Goal: Transaction & Acquisition: Purchase product/service

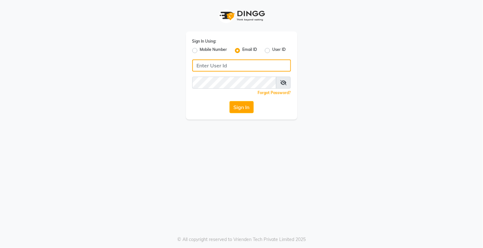
click at [214, 64] on input "Username" at bounding box center [241, 65] width 99 height 12
type input "[EMAIL_ADDRESS][DOMAIN_NAME]"
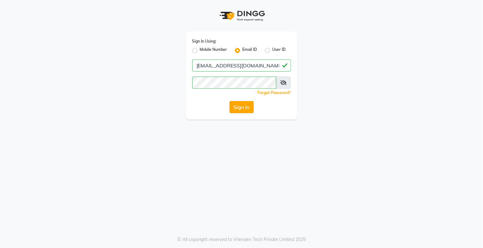
click at [243, 104] on button "Sign In" at bounding box center [241, 107] width 24 height 12
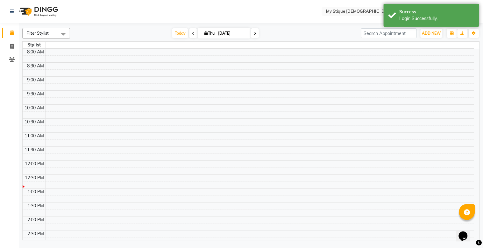
select select "en"
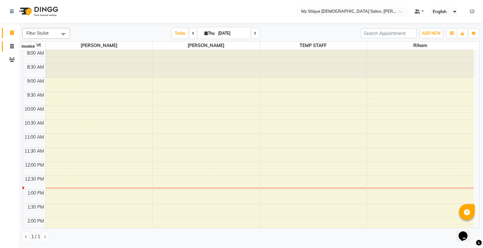
click at [12, 45] on icon at bounding box center [11, 46] width 3 height 5
select select "service"
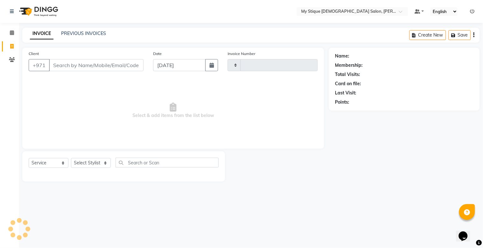
type input "0964"
select select "7457"
click at [210, 68] on button "button" at bounding box center [211, 65] width 13 height 12
select select "9"
select select "2025"
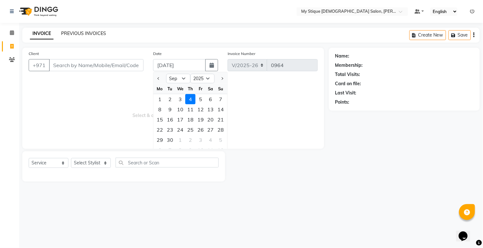
click at [79, 31] on link "PREVIOUS INVOICES" at bounding box center [83, 34] width 45 height 6
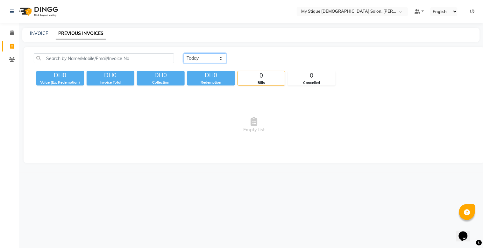
drag, startPoint x: 197, startPoint y: 59, endPoint x: 198, endPoint y: 62, distance: 3.2
click at [197, 59] on select "[DATE] [DATE] Custom Range" at bounding box center [205, 58] width 43 height 10
click at [184, 53] on select "[DATE] [DATE] Custom Range" at bounding box center [205, 58] width 43 height 10
click at [190, 59] on select "[DATE] [DATE] Custom Range" at bounding box center [205, 58] width 43 height 10
click at [184, 53] on select "[DATE] [DATE] Custom Range" at bounding box center [205, 58] width 43 height 10
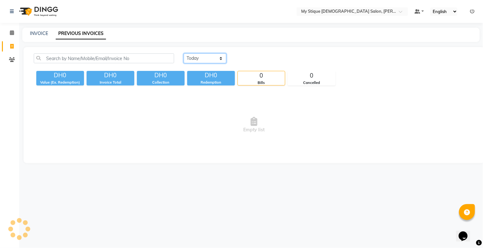
click at [189, 60] on select "[DATE] [DATE] Custom Range" at bounding box center [205, 58] width 43 height 10
select select "range"
click at [184, 53] on select "[DATE] [DATE] Custom Range" at bounding box center [205, 58] width 43 height 10
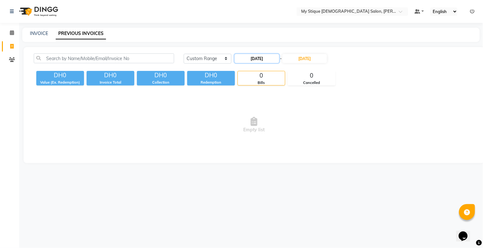
click at [258, 61] on input "[DATE]" at bounding box center [256, 58] width 45 height 9
select select "9"
select select "2025"
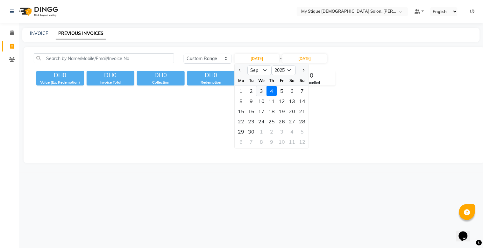
click at [261, 90] on div "3" at bounding box center [261, 91] width 10 height 10
type input "[DATE]"
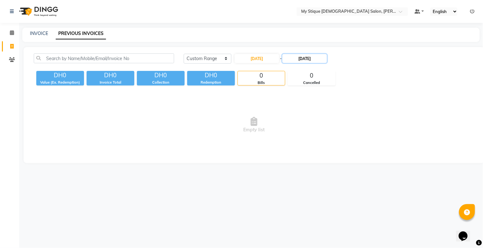
click at [303, 60] on input "[DATE]" at bounding box center [304, 58] width 45 height 9
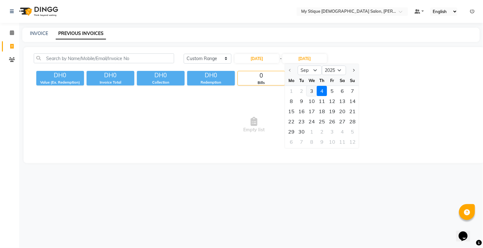
click at [310, 90] on div "3" at bounding box center [312, 91] width 10 height 10
type input "[DATE]"
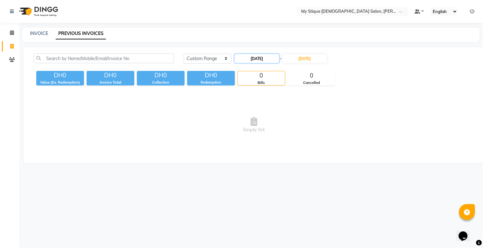
click at [256, 61] on input "[DATE]" at bounding box center [256, 58] width 45 height 9
select select "9"
select select "2025"
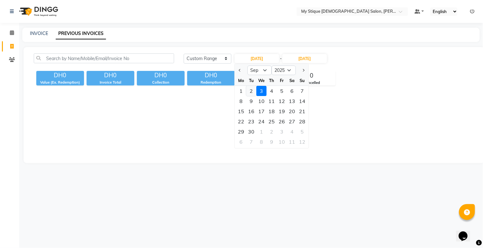
click at [252, 92] on div "2" at bounding box center [251, 91] width 10 height 10
type input "[DATE]"
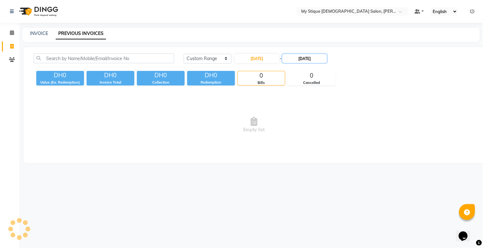
click at [315, 57] on input "[DATE]" at bounding box center [304, 58] width 45 height 9
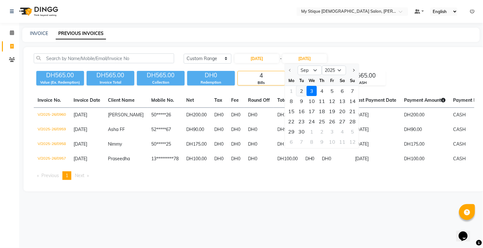
click at [301, 93] on div "2" at bounding box center [301, 91] width 10 height 10
type input "[DATE]"
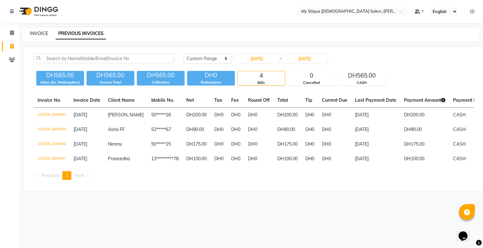
click at [39, 31] on link "INVOICE" at bounding box center [39, 34] width 18 height 6
select select "service"
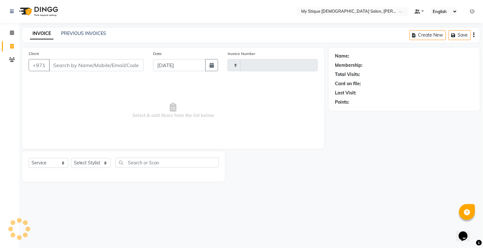
type input "0964"
select select "7457"
click at [208, 63] on button "button" at bounding box center [211, 65] width 13 height 12
select select "9"
select select "2025"
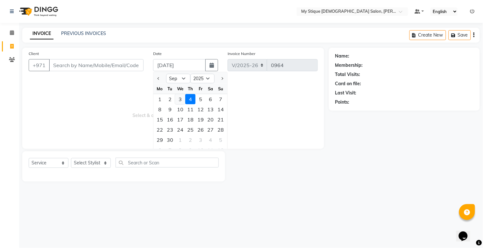
click at [180, 97] on div "3" at bounding box center [180, 99] width 10 height 10
type input "[DATE]"
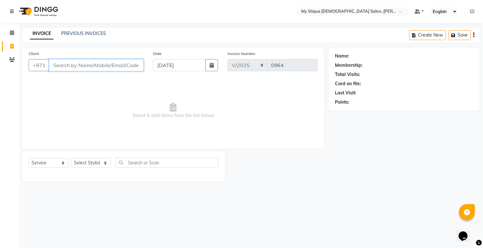
click at [124, 61] on input "Client" at bounding box center [96, 65] width 94 height 12
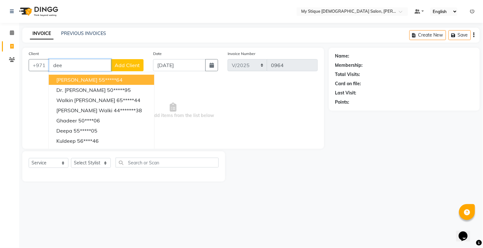
click at [99, 78] on ngb-highlight "55*****64" at bounding box center [111, 80] width 24 height 6
type input "55*****64"
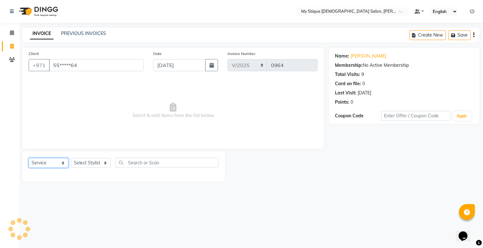
click at [52, 164] on select "Select Service Product Membership Package Voucher Prepaid Gift Card" at bounding box center [49, 163] width 40 height 10
select select "package"
click at [29, 158] on select "Select Service Product Membership Package Voucher Prepaid Gift Card" at bounding box center [49, 163] width 40 height 10
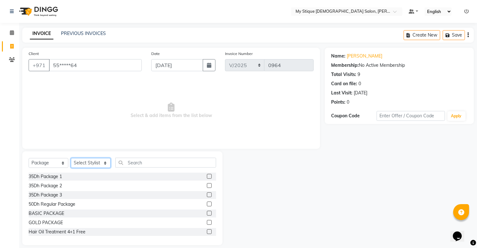
click at [79, 167] on select "Select Stylist [PERSON_NAME] Reshma [PERSON_NAME] Sales [PERSON_NAME] TEMP STAFF" at bounding box center [91, 163] width 40 height 10
select select "83495"
click at [71, 158] on select "Select Stylist [PERSON_NAME] Reshma [PERSON_NAME] Sales [PERSON_NAME] TEMP STAFF" at bounding box center [91, 163] width 40 height 10
click at [53, 232] on div "SILVER PACKAGE" at bounding box center [47, 231] width 37 height 7
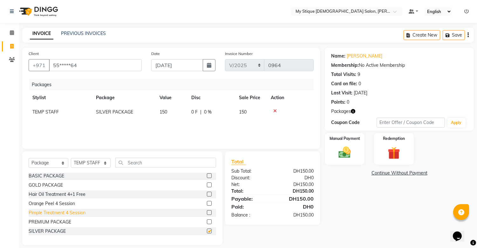
checkbox input "false"
click at [356, 147] on div "Manual Payment" at bounding box center [344, 149] width 41 height 32
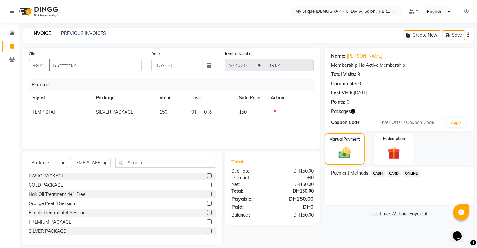
click at [380, 173] on span "CASH" at bounding box center [378, 173] width 14 height 7
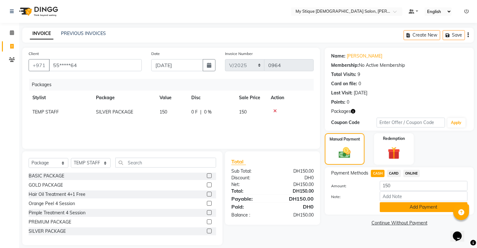
click at [420, 208] on button "Add Payment" at bounding box center [424, 207] width 88 height 10
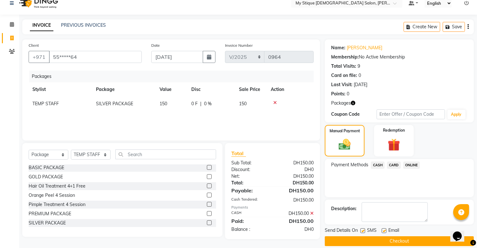
scroll to position [16, 0]
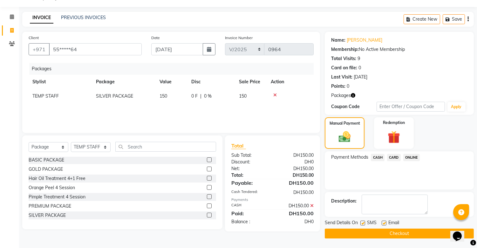
click at [414, 235] on button "Checkout" at bounding box center [399, 234] width 149 height 10
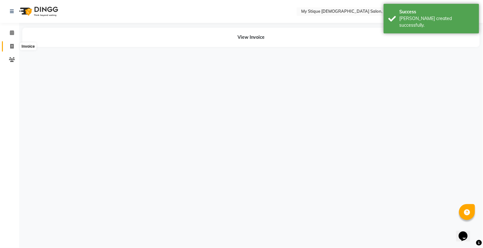
click at [11, 47] on icon at bounding box center [11, 46] width 3 height 5
select select "service"
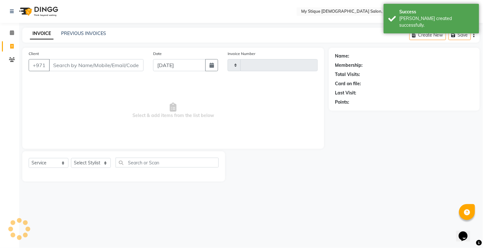
type input "0965"
select select "7457"
click at [209, 62] on button "button" at bounding box center [211, 65] width 13 height 12
select select "9"
select select "2025"
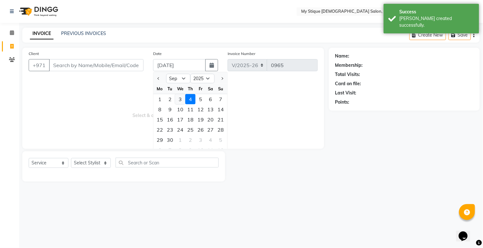
click at [178, 97] on div "3" at bounding box center [180, 99] width 10 height 10
type input "[DATE]"
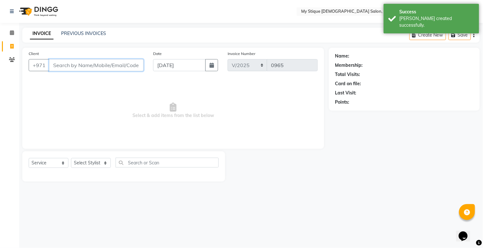
click at [120, 65] on input "Client" at bounding box center [96, 65] width 94 height 12
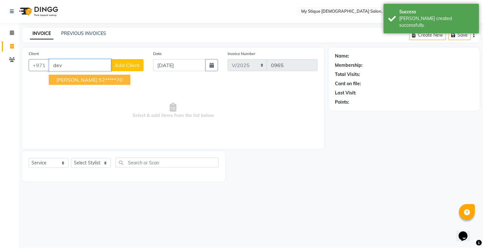
click at [99, 78] on ngb-highlight "52*****70" at bounding box center [111, 80] width 24 height 6
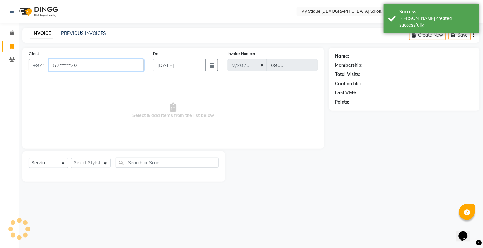
type input "52*****70"
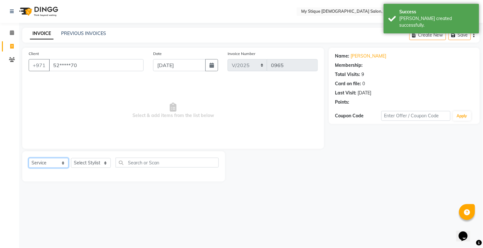
click at [38, 167] on select "Select Service Product Membership Package Voucher Prepaid Gift Card" at bounding box center [49, 163] width 40 height 10
click at [29, 158] on select "Select Service Product Membership Package Voucher Prepaid Gift Card" at bounding box center [49, 163] width 40 height 10
click at [48, 162] on select "Select Service Product Membership Package Voucher Prepaid Gift Card" at bounding box center [49, 163] width 40 height 10
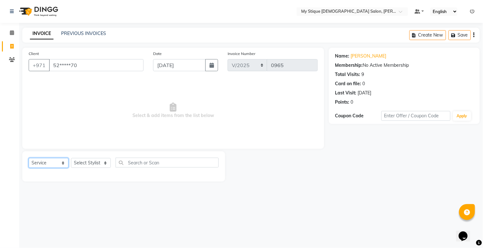
select select "package"
click at [29, 158] on select "Select Service Product Membership Package Voucher Prepaid Gift Card" at bounding box center [49, 163] width 40 height 10
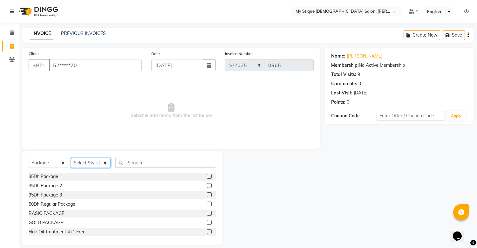
click at [86, 168] on select "Select Stylist [PERSON_NAME] Reshma [PERSON_NAME] Sales [PERSON_NAME] TEMP STAFF" at bounding box center [91, 163] width 40 height 10
select select "83495"
click at [71, 158] on select "Select Stylist [PERSON_NAME] Reshma [PERSON_NAME] Sales [PERSON_NAME] TEMP STAFF" at bounding box center [91, 163] width 40 height 10
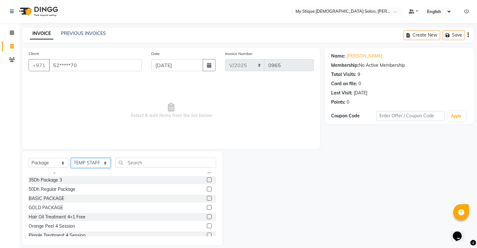
scroll to position [38, 0]
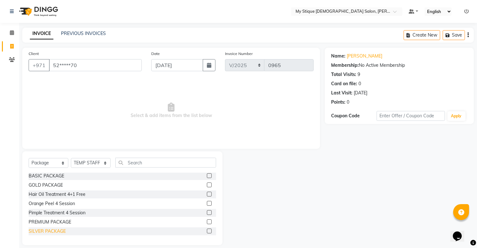
click at [48, 230] on div "SILVER PACKAGE" at bounding box center [47, 231] width 37 height 7
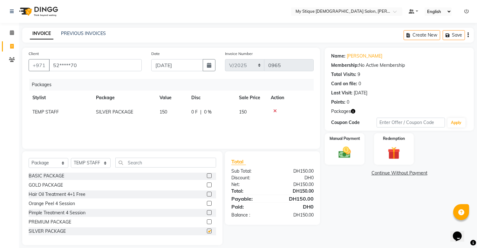
checkbox input "false"
click at [339, 136] on label "Manual Payment" at bounding box center [345, 138] width 32 height 6
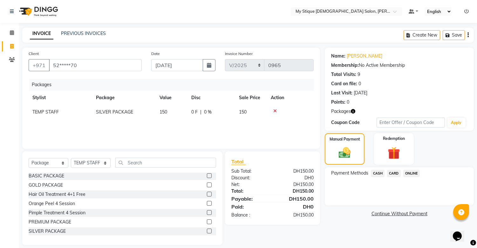
click at [381, 169] on div "Payment Methods CASH CARD ONLINE" at bounding box center [399, 186] width 149 height 38
click at [381, 173] on span "CASH" at bounding box center [378, 173] width 14 height 7
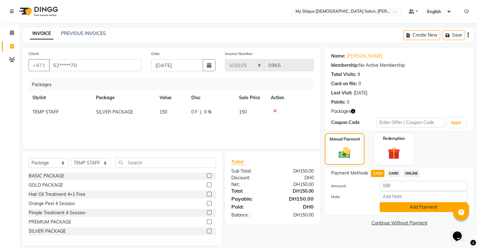
drag, startPoint x: 421, startPoint y: 206, endPoint x: 335, endPoint y: 82, distance: 150.7
click at [420, 205] on button "Add Payment" at bounding box center [424, 207] width 88 height 10
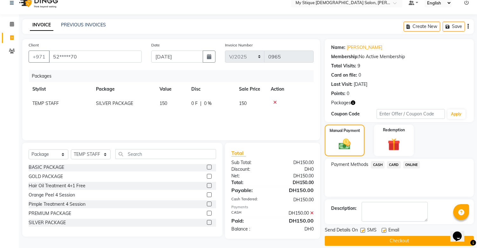
scroll to position [16, 0]
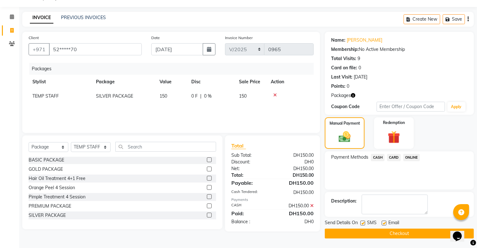
click at [396, 229] on button "Checkout" at bounding box center [399, 234] width 149 height 10
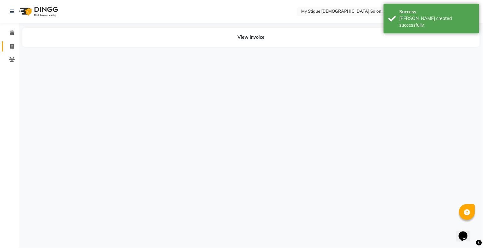
click at [10, 43] on link "Invoice" at bounding box center [9, 46] width 15 height 10
select select "service"
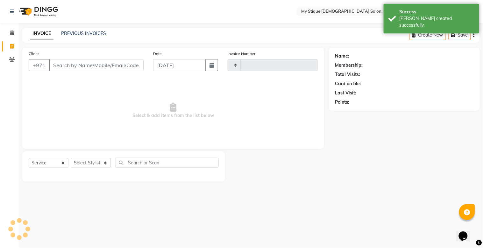
type input "0966"
select select "7457"
drag, startPoint x: 216, startPoint y: 70, endPoint x: 196, endPoint y: 70, distance: 20.0
click at [216, 69] on button "button" at bounding box center [211, 65] width 13 height 12
select select "9"
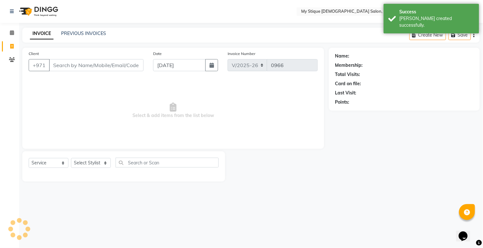
select select "2025"
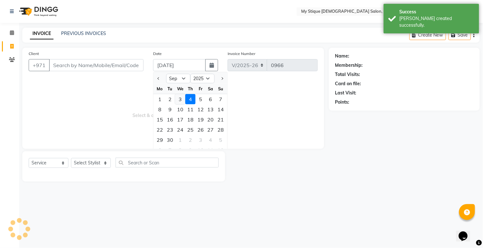
click at [180, 98] on div "3" at bounding box center [180, 99] width 10 height 10
type input "[DATE]"
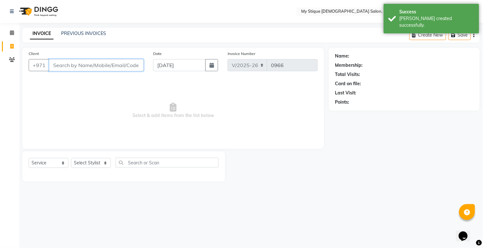
click at [139, 65] on input "Client" at bounding box center [96, 65] width 94 height 12
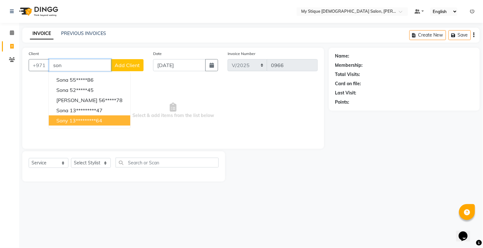
click at [73, 121] on ngb-highlight "13*********64" at bounding box center [85, 120] width 33 height 6
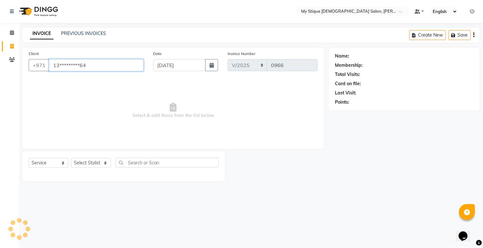
type input "13*********64"
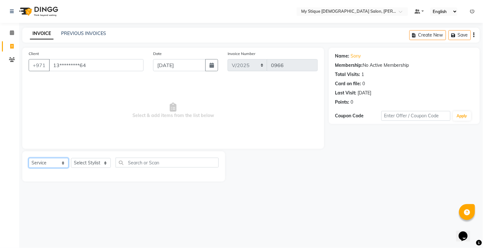
click at [38, 162] on select "Select Service Product Membership Package Voucher Prepaid Gift Card" at bounding box center [49, 163] width 40 height 10
click at [29, 158] on select "Select Service Product Membership Package Voucher Prepaid Gift Card" at bounding box center [49, 163] width 40 height 10
click at [83, 162] on select "Select Stylist [PERSON_NAME] Reshma [PERSON_NAME] Sales [PERSON_NAME] TEMP STAFF" at bounding box center [91, 163] width 40 height 10
select select "65420"
click at [71, 158] on select "Select Stylist [PERSON_NAME] Reshma [PERSON_NAME] Sales [PERSON_NAME] TEMP STAFF" at bounding box center [91, 163] width 40 height 10
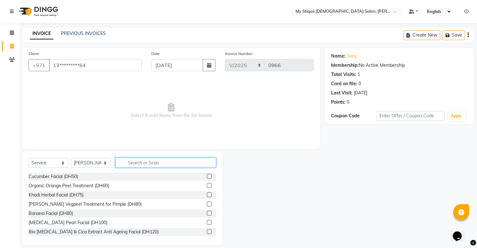
click at [141, 162] on input "text" at bounding box center [165, 163] width 101 height 10
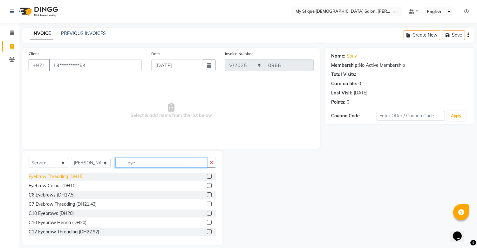
type input "eye"
click at [74, 173] on div "Eyebrow Threading (DH15)" at bounding box center [56, 176] width 55 height 7
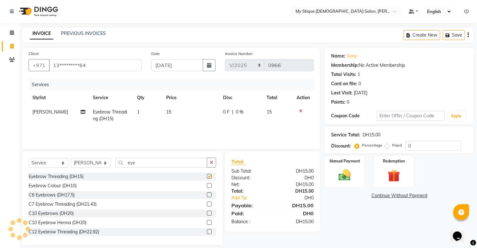
checkbox input "false"
click at [350, 164] on div "Manual Payment" at bounding box center [344, 171] width 41 height 32
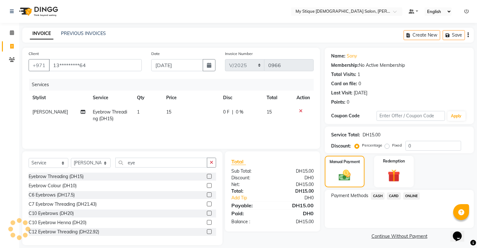
click at [379, 196] on span "CASH" at bounding box center [378, 195] width 14 height 7
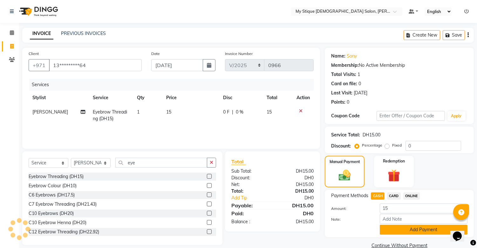
click at [397, 226] on button "Add Payment" at bounding box center [424, 230] width 88 height 10
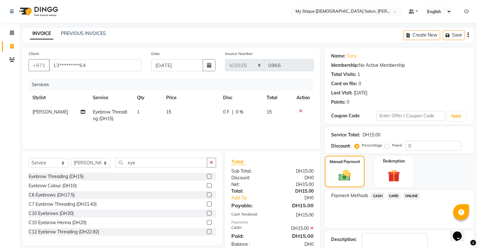
scroll to position [38, 0]
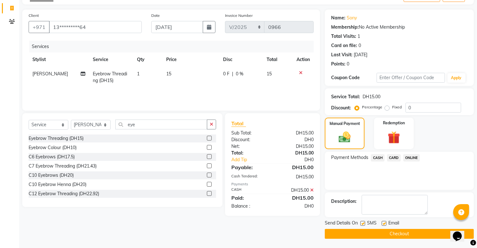
click at [395, 233] on button "Checkout" at bounding box center [399, 234] width 149 height 10
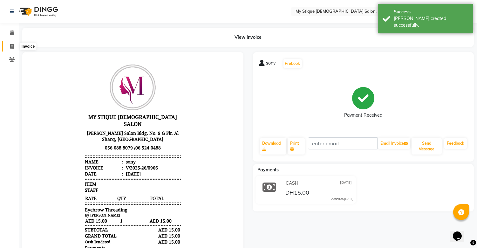
click at [14, 43] on span at bounding box center [11, 46] width 11 height 7
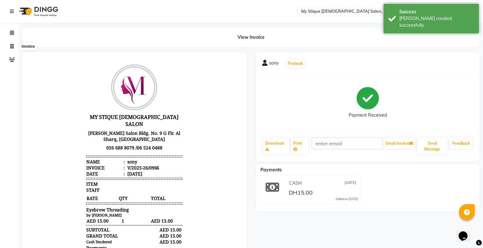
select select "service"
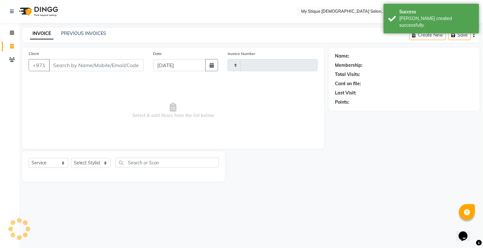
click at [73, 67] on input "Client" at bounding box center [96, 65] width 94 height 12
click at [207, 62] on button "button" at bounding box center [211, 65] width 13 height 12
select select "9"
select select "2025"
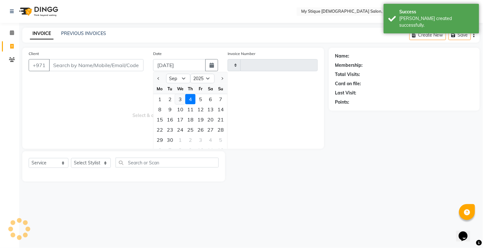
type input "0967"
click at [181, 96] on div "3" at bounding box center [180, 99] width 10 height 10
select select "7457"
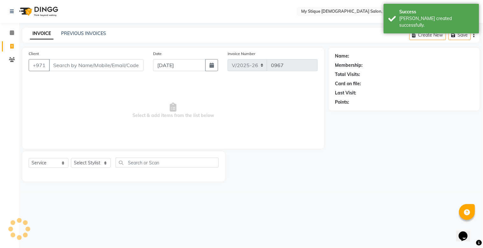
type input "[DATE]"
drag, startPoint x: 136, startPoint y: 76, endPoint x: 136, endPoint y: 65, distance: 11.8
click at [136, 74] on div "Client +971" at bounding box center [86, 63] width 124 height 26
click at [136, 65] on input "Client" at bounding box center [96, 65] width 94 height 12
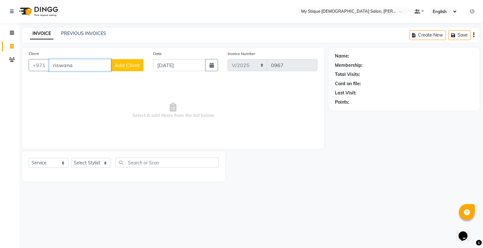
type input "riswana"
click at [126, 62] on span "Add Client" at bounding box center [127, 65] width 25 height 6
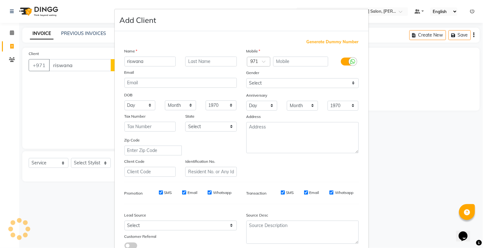
click at [312, 40] on span "Generate Dummy Number" at bounding box center [332, 42] width 52 height 6
drag, startPoint x: 325, startPoint y: 45, endPoint x: 330, endPoint y: 42, distance: 6.0
click at [328, 44] on div "Generate Dummy Number Name riswana Email DOB Day 01 02 03 04 05 06 07 08 09 10 …" at bounding box center [242, 146] width 244 height 215
type input "1329400000380"
checkbox input "false"
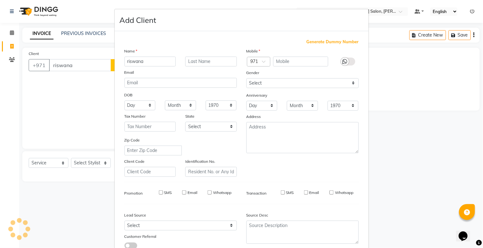
checkbox input "false"
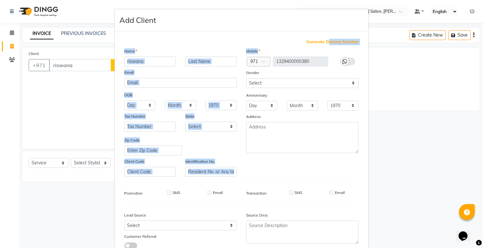
click at [332, 40] on span "Generate Dummy Number" at bounding box center [332, 42] width 52 height 6
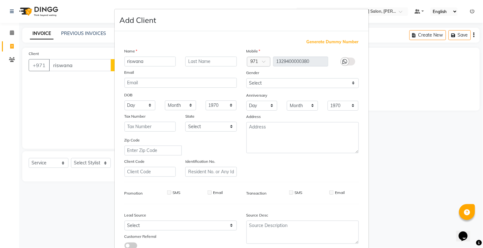
click at [330, 39] on span "Generate Dummy Number" at bounding box center [332, 42] width 52 height 6
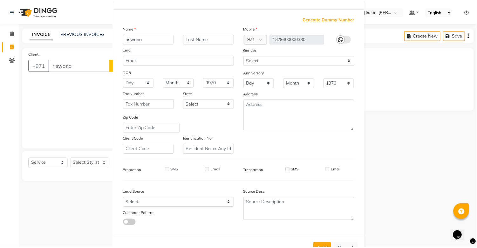
scroll to position [46, 0]
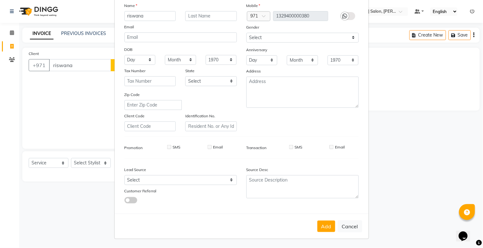
click at [319, 219] on div "Add Cancel" at bounding box center [242, 226] width 254 height 25
click at [320, 222] on button "Add" at bounding box center [326, 226] width 18 height 11
type input "13*********80"
select select
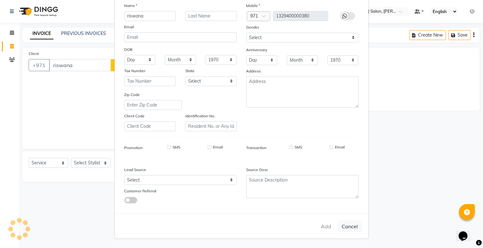
select select
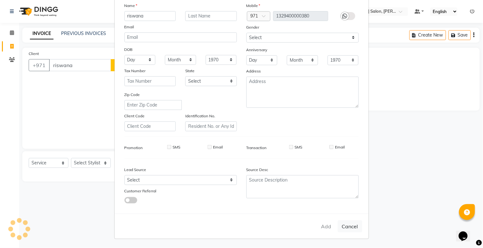
checkbox input "false"
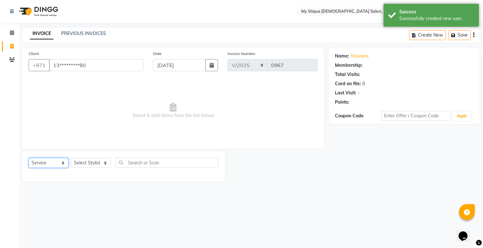
click at [39, 165] on select "Select Service Product Membership Package Voucher Prepaid Gift Card" at bounding box center [49, 163] width 40 height 10
click at [29, 158] on select "Select Service Product Membership Package Voucher Prepaid Gift Card" at bounding box center [49, 163] width 40 height 10
click at [94, 163] on select "Select Stylist [PERSON_NAME] Reshma [PERSON_NAME] Sales [PERSON_NAME] TEMP STAFF" at bounding box center [91, 163] width 40 height 10
select select "83492"
click at [71, 158] on select "Select Stylist [PERSON_NAME] Reshma [PERSON_NAME] Sales [PERSON_NAME] TEMP STAFF" at bounding box center [91, 163] width 40 height 10
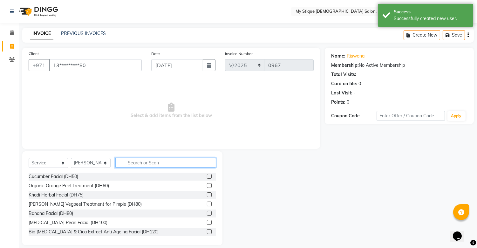
click at [137, 163] on input "text" at bounding box center [165, 163] width 101 height 10
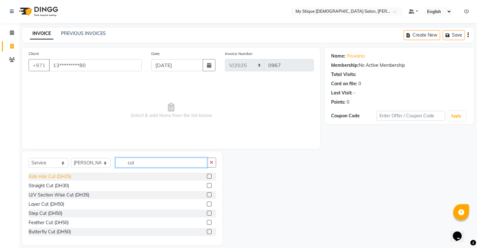
type input "cut"
click at [63, 177] on div "Kids Hair Cut (DH25)" at bounding box center [50, 176] width 43 height 7
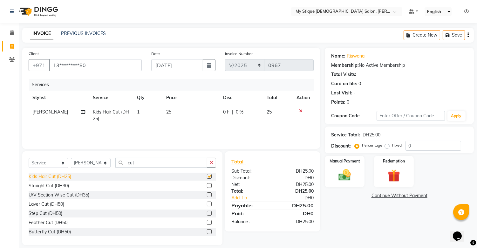
checkbox input "false"
drag, startPoint x: 211, startPoint y: 164, endPoint x: 185, endPoint y: 165, distance: 26.1
click at [211, 164] on icon "button" at bounding box center [211, 162] width 3 height 4
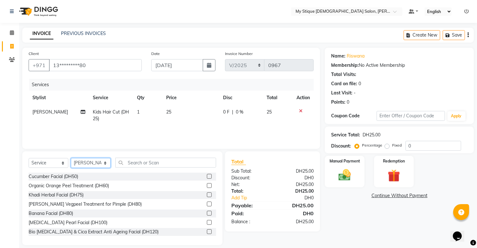
click at [94, 163] on select "Select Stylist [PERSON_NAME] Reshma [PERSON_NAME] Sales [PERSON_NAME] TEMP STAFF" at bounding box center [91, 163] width 40 height 10
select select "65420"
click at [71, 158] on select "Select Stylist [PERSON_NAME] Reshma [PERSON_NAME] Sales [PERSON_NAME] TEMP STAFF" at bounding box center [91, 163] width 40 height 10
click at [148, 163] on input "text" at bounding box center [165, 163] width 101 height 10
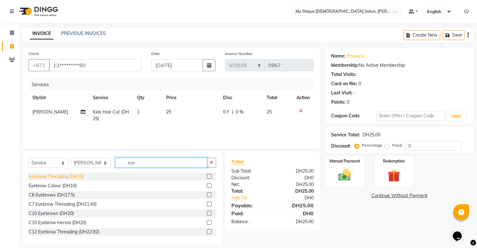
type input "eye"
click at [55, 174] on div "Eyebrow Threading (DH15)" at bounding box center [56, 176] width 55 height 7
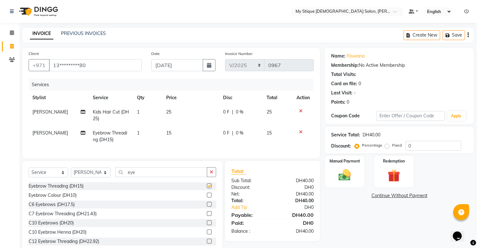
checkbox input "false"
click at [337, 177] on img at bounding box center [345, 175] width 21 height 15
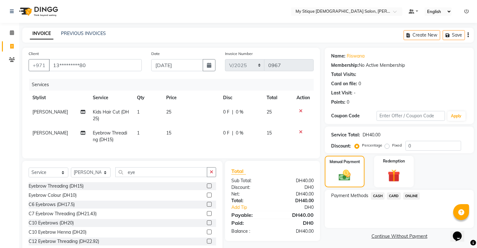
click at [381, 194] on span "CASH" at bounding box center [378, 195] width 14 height 7
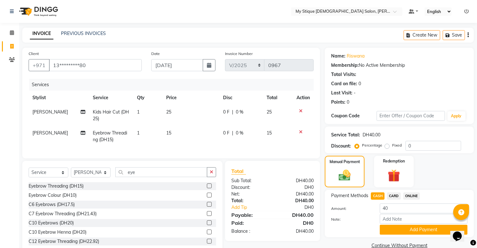
click at [376, 195] on span "CASH" at bounding box center [378, 195] width 14 height 7
click at [380, 198] on span "CASH" at bounding box center [378, 195] width 14 height 7
click at [411, 226] on button "Add Payment" at bounding box center [424, 230] width 88 height 10
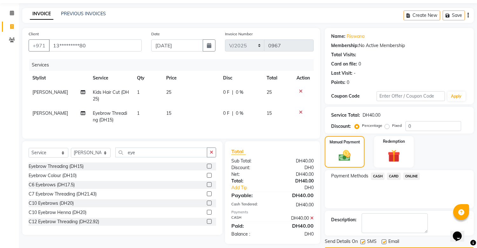
scroll to position [38, 0]
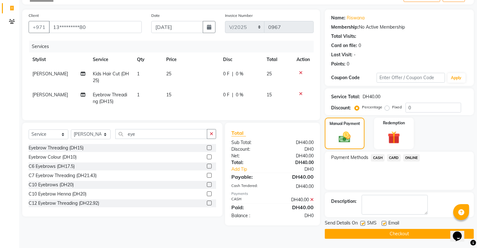
click at [411, 234] on button "Checkout" at bounding box center [399, 234] width 149 height 10
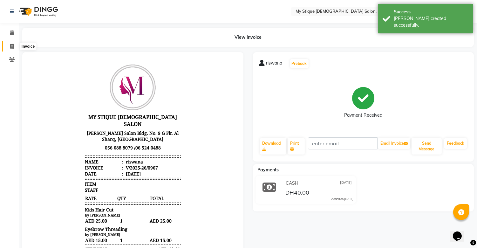
click at [11, 47] on icon at bounding box center [11, 46] width 3 height 5
select select "service"
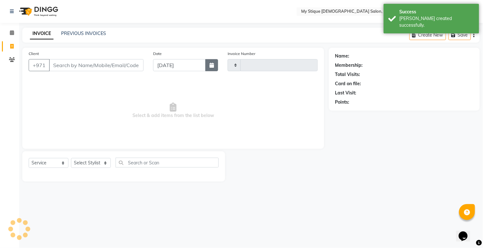
click at [218, 64] on button "button" at bounding box center [211, 65] width 13 height 12
select select "9"
select select "2025"
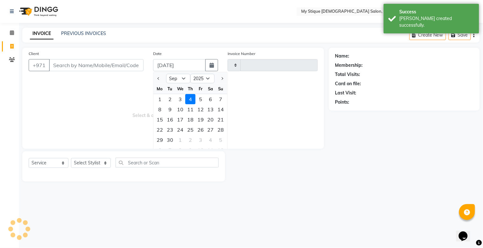
type input "0968"
select select "7457"
click at [177, 97] on div "3" at bounding box center [180, 99] width 10 height 10
type input "[DATE]"
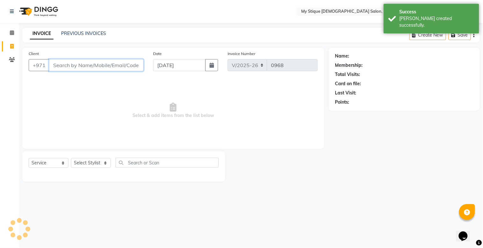
click at [128, 61] on input "Client" at bounding box center [96, 65] width 94 height 12
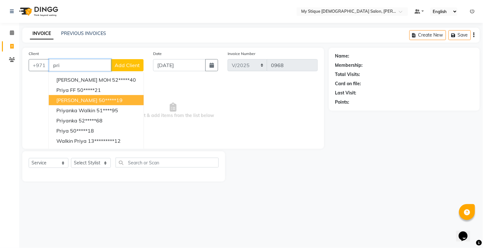
click at [88, 99] on span "[PERSON_NAME]" at bounding box center [76, 100] width 41 height 6
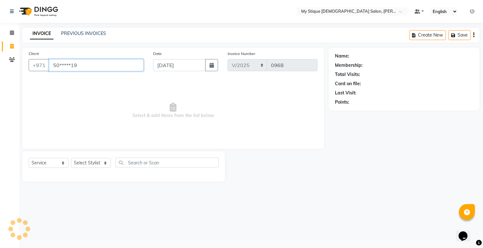
type input "50*****19"
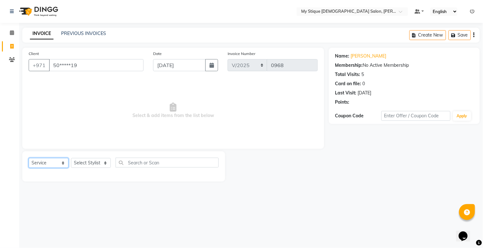
click at [45, 164] on select "Select Service Product Membership Package Voucher Prepaid Gift Card" at bounding box center [49, 163] width 40 height 10
select select "package"
click at [29, 158] on select "Select Service Product Membership Package Voucher Prepaid Gift Card" at bounding box center [49, 163] width 40 height 10
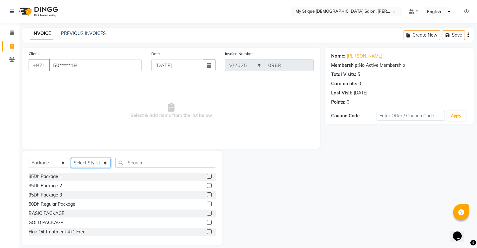
drag, startPoint x: 103, startPoint y: 163, endPoint x: 101, endPoint y: 167, distance: 4.1
click at [103, 163] on select "Select Stylist [PERSON_NAME] Reshma [PERSON_NAME] Sales [PERSON_NAME] TEMP STAFF" at bounding box center [91, 163] width 40 height 10
select select "83495"
click at [71, 158] on select "Select Stylist [PERSON_NAME] Reshma [PERSON_NAME] Sales [PERSON_NAME] TEMP STAFF" at bounding box center [91, 163] width 40 height 10
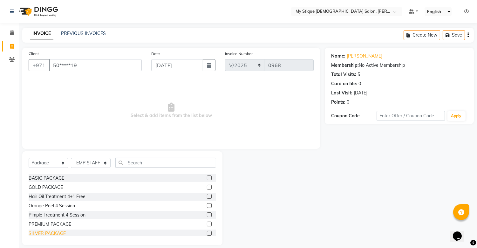
click at [46, 232] on div "SILVER PACKAGE" at bounding box center [47, 233] width 37 height 7
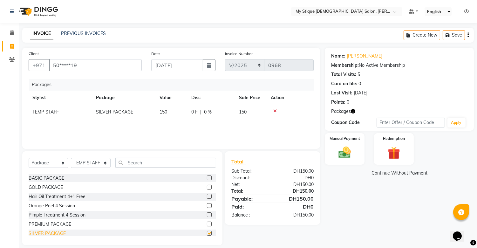
checkbox input "false"
click at [344, 148] on img at bounding box center [345, 152] width 21 height 15
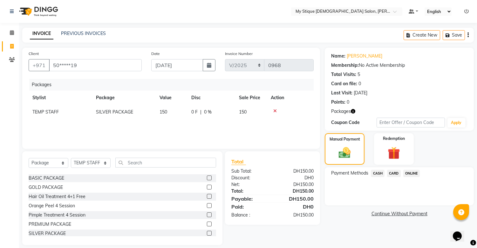
click at [381, 174] on span "CASH" at bounding box center [378, 173] width 14 height 7
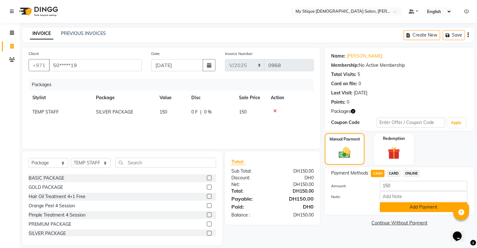
click at [404, 206] on button "Add Payment" at bounding box center [424, 207] width 88 height 10
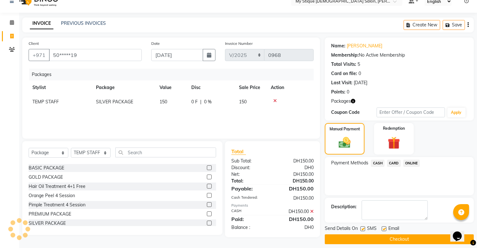
scroll to position [16, 0]
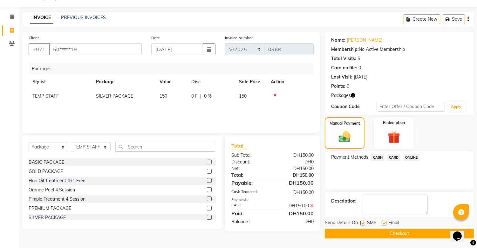
click at [405, 233] on button "Checkout" at bounding box center [399, 234] width 149 height 10
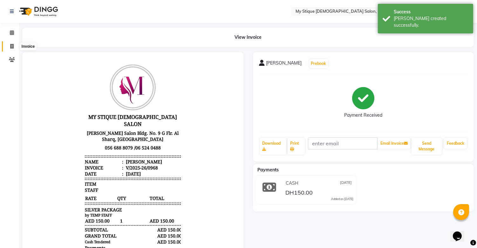
click at [13, 45] on icon at bounding box center [11, 46] width 3 height 5
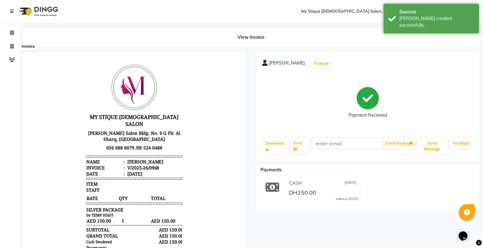
select select "7457"
select select "service"
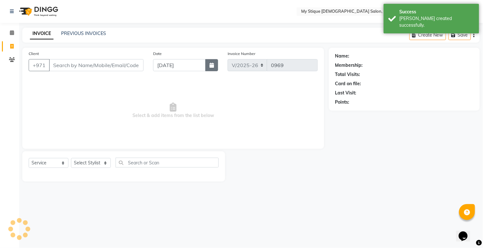
click at [209, 68] on button "button" at bounding box center [211, 65] width 13 height 12
select select "9"
select select "2025"
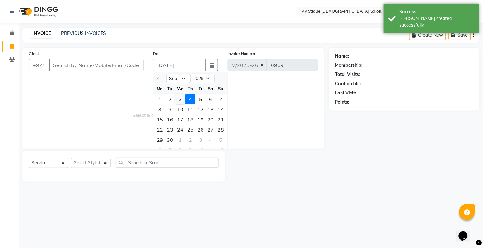
click at [179, 98] on div "3" at bounding box center [180, 99] width 10 height 10
type input "[DATE]"
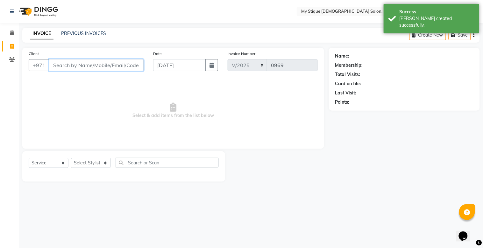
click at [115, 64] on input "Client" at bounding box center [96, 65] width 94 height 12
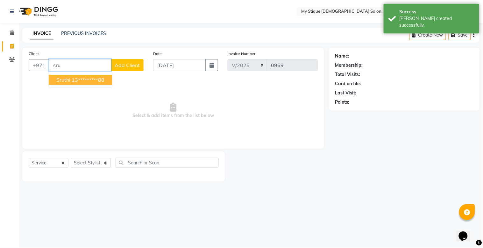
click at [67, 80] on span "sruthi" at bounding box center [63, 80] width 14 height 6
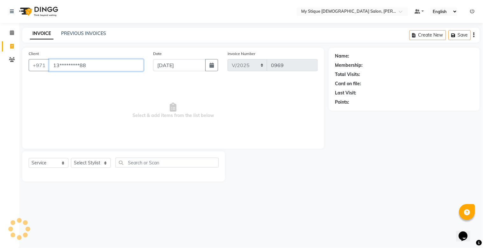
type input "13*********88"
click at [54, 165] on select "Select Service Product Membership Package Voucher Prepaid Gift Card" at bounding box center [49, 163] width 40 height 10
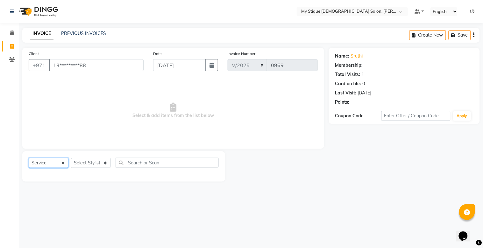
click at [29, 158] on select "Select Service Product Membership Package Voucher Prepaid Gift Card" at bounding box center [49, 163] width 40 height 10
drag, startPoint x: 86, startPoint y: 168, endPoint x: 88, endPoint y: 165, distance: 3.4
click at [86, 168] on select "Select Stylist [PERSON_NAME] Reshma [PERSON_NAME] Sales [PERSON_NAME] TEMP STAFF" at bounding box center [91, 163] width 40 height 10
select select "65420"
click at [71, 158] on select "Select Stylist [PERSON_NAME] Reshma [PERSON_NAME] Sales [PERSON_NAME] TEMP STAFF" at bounding box center [91, 163] width 40 height 10
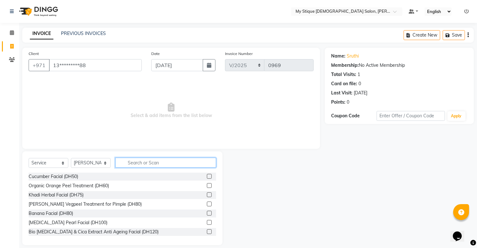
click at [143, 160] on input "text" at bounding box center [165, 163] width 101 height 10
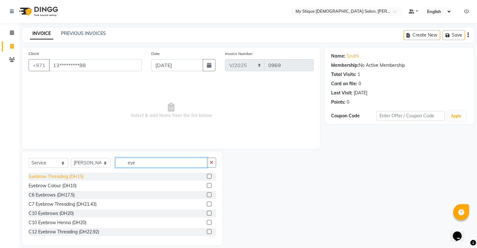
type input "eye"
click at [74, 176] on div "Eyebrow Threading (DH15)" at bounding box center [56, 176] width 55 height 7
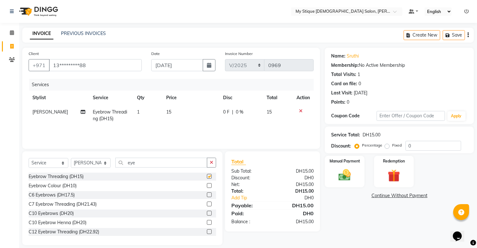
checkbox input "false"
click at [328, 166] on div "Manual Payment" at bounding box center [344, 171] width 41 height 32
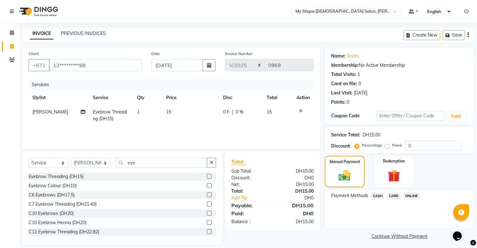
click at [377, 195] on span "CASH" at bounding box center [378, 195] width 14 height 7
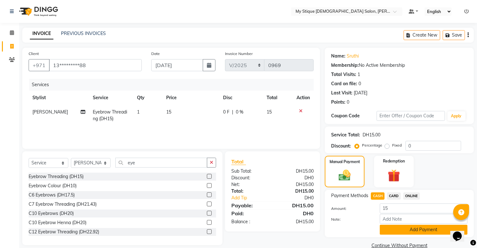
click at [401, 227] on button "Add Payment" at bounding box center [424, 230] width 88 height 10
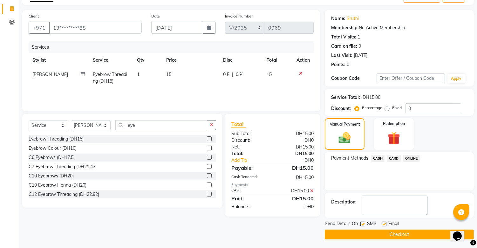
scroll to position [38, 0]
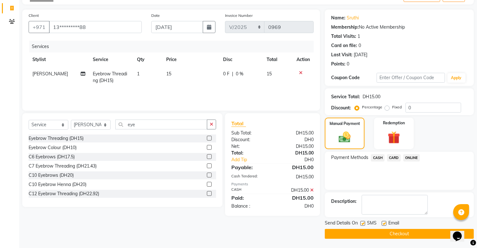
click at [399, 233] on button "Checkout" at bounding box center [399, 234] width 149 height 10
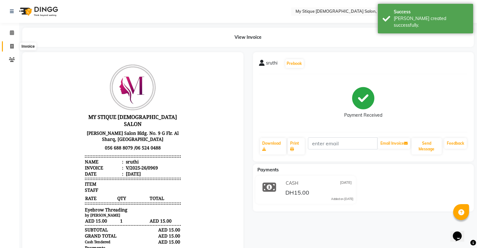
click at [10, 45] on icon at bounding box center [11, 46] width 3 height 5
select select "service"
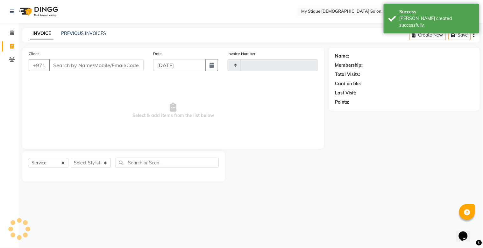
type input "0970"
select select "7457"
click at [212, 63] on icon "button" at bounding box center [211, 65] width 4 height 5
select select "9"
select select "2025"
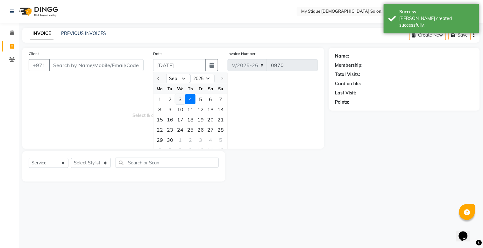
click at [182, 99] on div "3" at bounding box center [180, 99] width 10 height 10
type input "[DATE]"
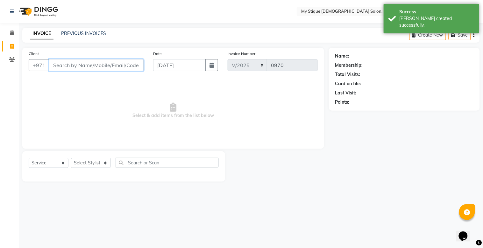
click at [125, 68] on input "Client" at bounding box center [96, 65] width 94 height 12
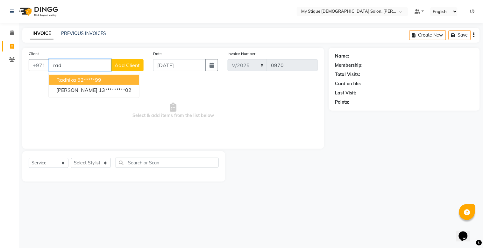
click at [78, 81] on ngb-highlight "52*****99" at bounding box center [89, 80] width 24 height 6
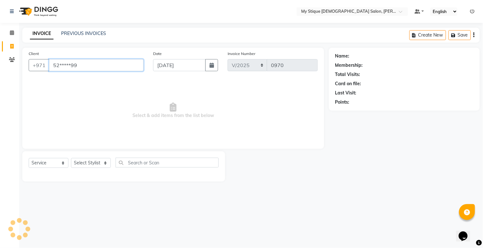
type input "52*****99"
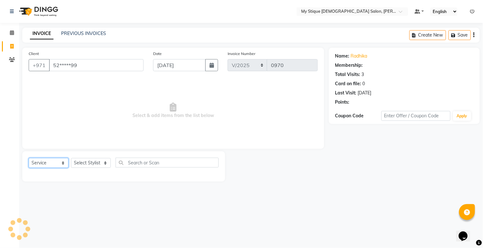
click at [52, 163] on select "Select Service Product Membership Package Voucher Prepaid Gift Card" at bounding box center [49, 163] width 40 height 10
click at [29, 158] on select "Select Service Product Membership Package Voucher Prepaid Gift Card" at bounding box center [49, 163] width 40 height 10
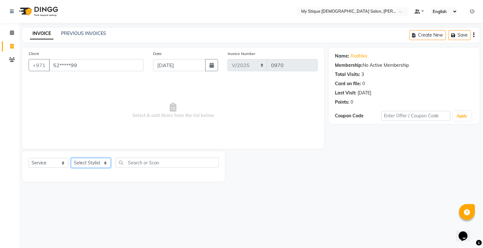
click at [88, 163] on select "Select Stylist [PERSON_NAME] Reshma [PERSON_NAME] Sales [PERSON_NAME] TEMP STAFF" at bounding box center [91, 163] width 40 height 10
select select "83492"
click at [71, 158] on select "Select Stylist [PERSON_NAME] Reshma [PERSON_NAME] Sales [PERSON_NAME] TEMP STAFF" at bounding box center [91, 163] width 40 height 10
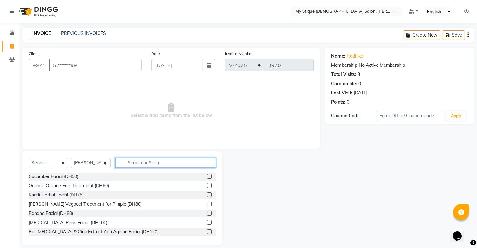
click at [130, 163] on input "text" at bounding box center [165, 163] width 101 height 10
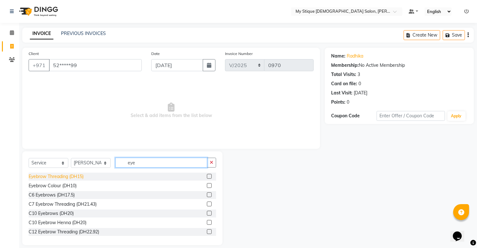
type input "eye"
click at [70, 178] on div "Eyebrow Threading (DH15)" at bounding box center [56, 176] width 55 height 7
checkbox input "false"
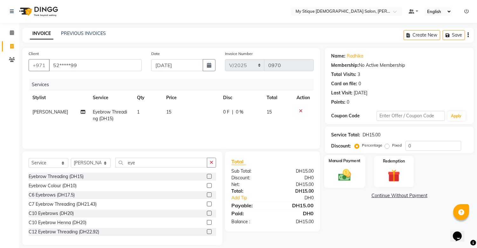
click at [351, 176] on img at bounding box center [345, 175] width 21 height 15
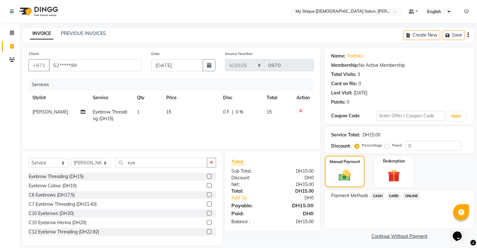
click at [370, 193] on div "CASH" at bounding box center [377, 196] width 16 height 9
drag, startPoint x: 375, startPoint y: 195, endPoint x: 384, endPoint y: 201, distance: 10.2
click at [376, 195] on span "CASH" at bounding box center [378, 195] width 14 height 7
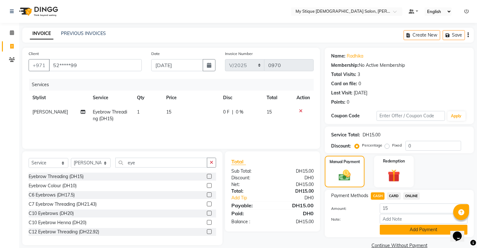
click at [411, 232] on button "Add Payment" at bounding box center [424, 230] width 88 height 10
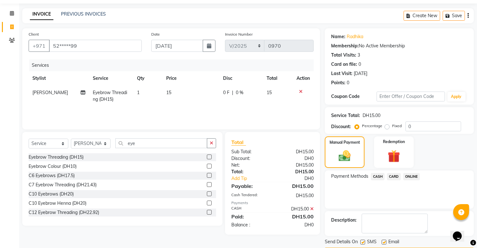
scroll to position [38, 0]
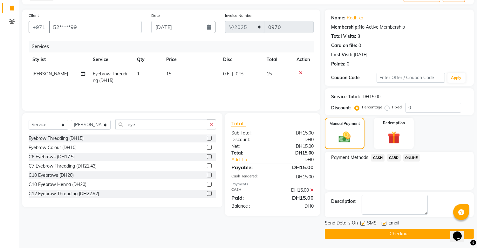
click at [413, 236] on button "Checkout" at bounding box center [399, 234] width 149 height 10
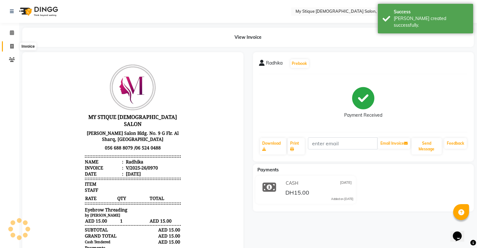
drag, startPoint x: 9, startPoint y: 45, endPoint x: 26, endPoint y: 49, distance: 17.8
click at [10, 45] on span at bounding box center [11, 46] width 11 height 7
select select "service"
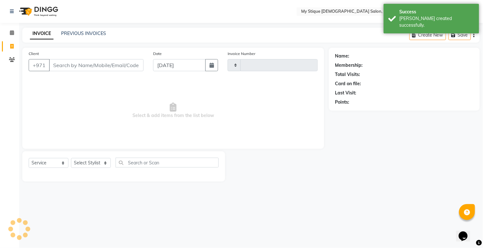
type input "0971"
select select "7457"
click at [208, 66] on button "button" at bounding box center [211, 65] width 13 height 12
select select "9"
select select "2025"
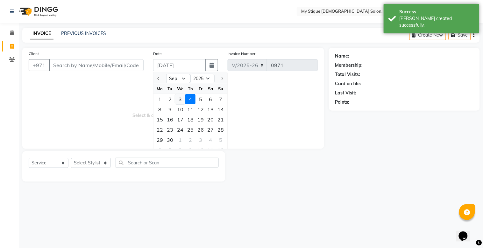
click at [179, 100] on div "3" at bounding box center [180, 99] width 10 height 10
type input "[DATE]"
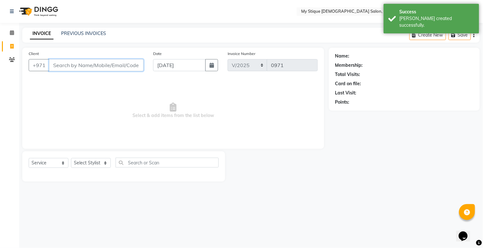
click at [139, 63] on input "Client" at bounding box center [96, 65] width 94 height 12
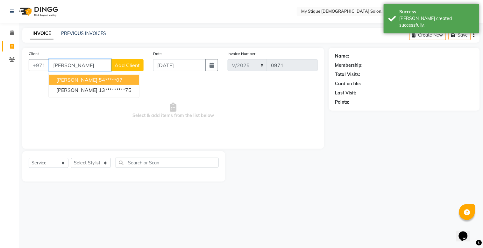
click at [80, 83] on button "[PERSON_NAME] 54*****07" at bounding box center [94, 80] width 90 height 10
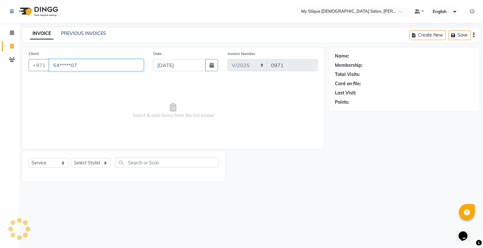
type input "54*****07"
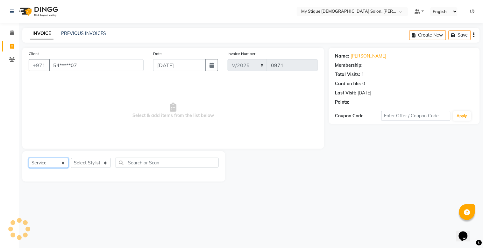
click at [43, 163] on select "Select Service Product Membership Package Voucher Prepaid Gift Card" at bounding box center [49, 163] width 40 height 10
click at [29, 158] on select "Select Service Product Membership Package Voucher Prepaid Gift Card" at bounding box center [49, 163] width 40 height 10
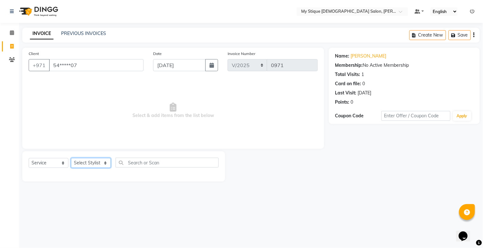
click at [87, 164] on select "Select Stylist [PERSON_NAME] Reshma [PERSON_NAME] Sales [PERSON_NAME] TEMP STAFF" at bounding box center [91, 163] width 40 height 10
select select "65420"
click at [71, 158] on select "Select Stylist [PERSON_NAME] Reshma [PERSON_NAME] Sales [PERSON_NAME] TEMP STAFF" at bounding box center [91, 163] width 40 height 10
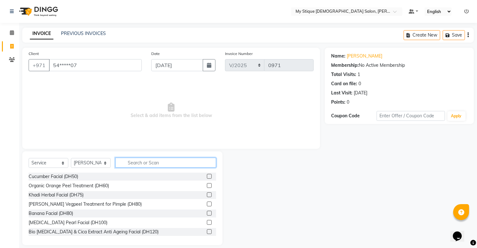
click at [145, 160] on input "text" at bounding box center [165, 163] width 101 height 10
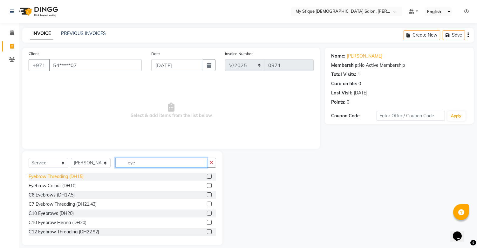
type input "eye"
click at [72, 177] on div "Eyebrow Threading (DH15)" at bounding box center [56, 176] width 55 height 7
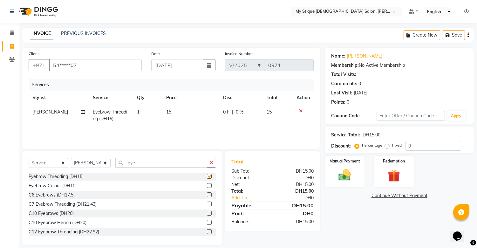
checkbox input "false"
click at [344, 178] on img at bounding box center [345, 175] width 21 height 15
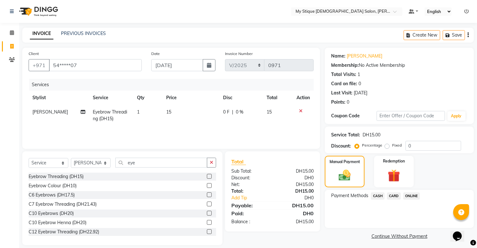
click at [374, 194] on span "CASH" at bounding box center [378, 195] width 14 height 7
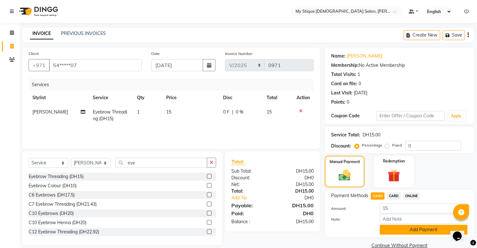
click at [407, 227] on button "Add Payment" at bounding box center [424, 230] width 88 height 10
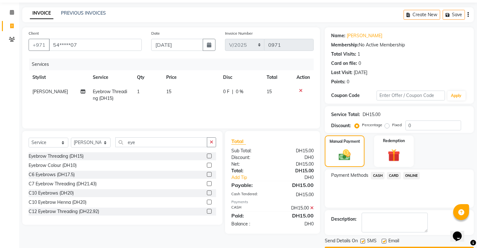
scroll to position [38, 0]
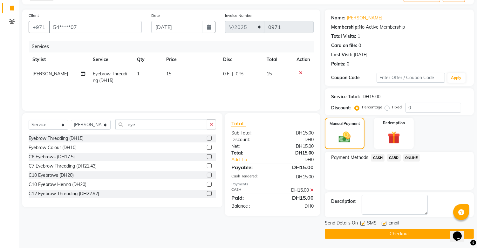
click at [409, 235] on button "Checkout" at bounding box center [399, 234] width 149 height 10
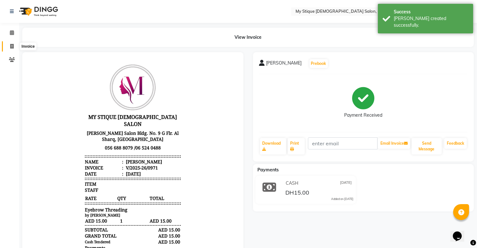
click at [10, 46] on icon at bounding box center [11, 46] width 3 height 5
select select "service"
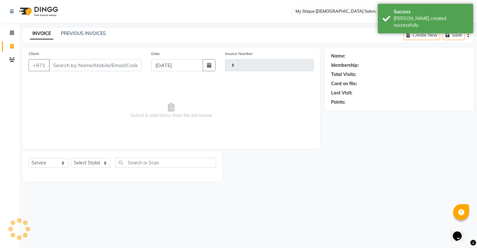
type input "0972"
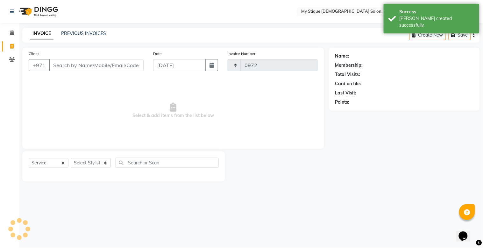
select select "7457"
click at [210, 65] on icon "button" at bounding box center [211, 65] width 4 height 5
select select "9"
select select "2025"
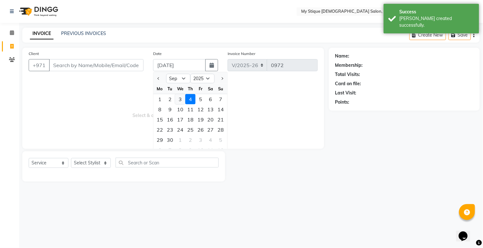
click at [179, 101] on div "3" at bounding box center [180, 99] width 10 height 10
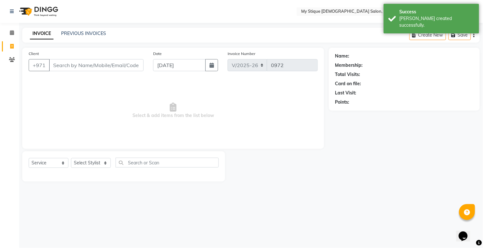
type input "[DATE]"
click at [107, 59] on input "Client" at bounding box center [96, 65] width 94 height 12
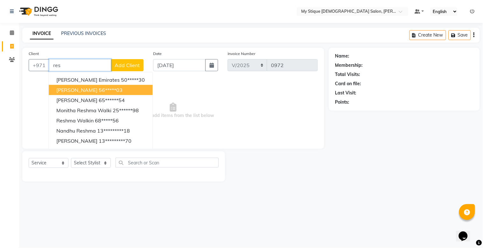
click at [99, 87] on ngb-highlight "56*****03" at bounding box center [111, 90] width 24 height 6
type input "56*****03"
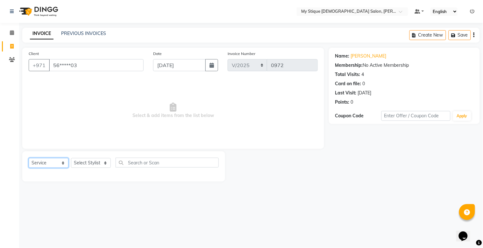
click at [36, 163] on select "Select Service Product Membership Package Voucher Prepaid Gift Card" at bounding box center [49, 163] width 40 height 10
click at [29, 158] on select "Select Service Product Membership Package Voucher Prepaid Gift Card" at bounding box center [49, 163] width 40 height 10
click at [99, 160] on select "Select Stylist [PERSON_NAME] Reshma [PERSON_NAME] Sales [PERSON_NAME] TEMP STAFF" at bounding box center [91, 163] width 40 height 10
select select "65420"
click at [71, 158] on select "Select Stylist [PERSON_NAME] Reshma [PERSON_NAME] Sales [PERSON_NAME] TEMP STAFF" at bounding box center [91, 163] width 40 height 10
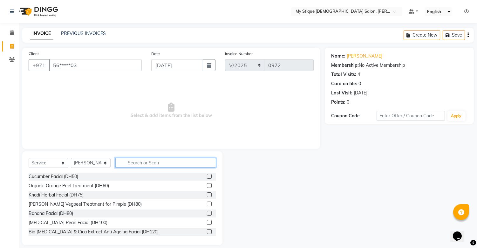
click at [138, 166] on input "text" at bounding box center [165, 163] width 101 height 10
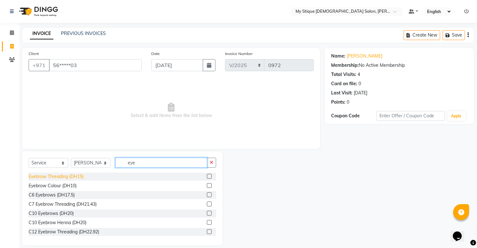
type input "eye"
click at [71, 176] on div "Eyebrow Threading (DH15)" at bounding box center [56, 176] width 55 height 7
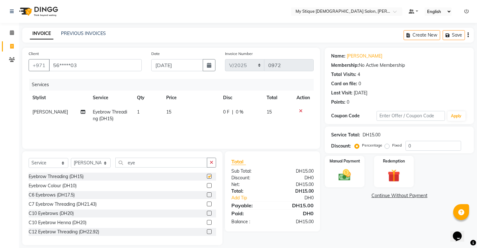
checkbox input "false"
click at [212, 160] on icon "button" at bounding box center [211, 162] width 3 height 4
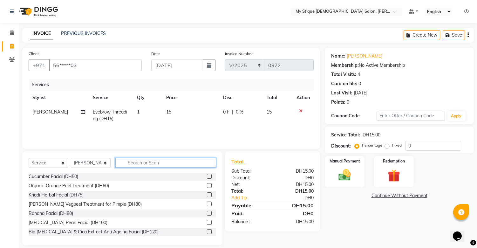
click at [208, 161] on input "text" at bounding box center [165, 163] width 101 height 10
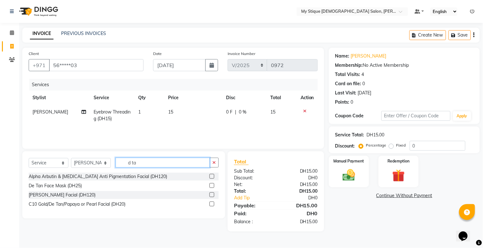
type input "d ta"
click at [74, 182] on div "Alpha Arbutin & [MEDICAL_DATA] Anti Pigmentation Facial (DH120) De Tan Face Mas…" at bounding box center [124, 191] width 190 height 37
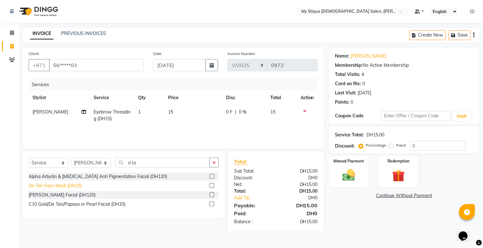
click at [80, 186] on div "De Tan Face Mask (DH25)" at bounding box center [55, 186] width 53 height 7
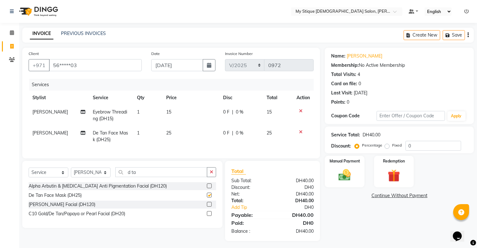
checkbox input "false"
click at [211, 174] on icon "button" at bounding box center [211, 172] width 3 height 4
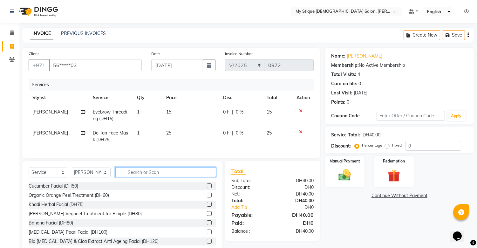
click at [177, 177] on input "text" at bounding box center [165, 172] width 101 height 10
click at [69, 189] on div "Cucumber Facial (DH50)" at bounding box center [54, 186] width 50 height 7
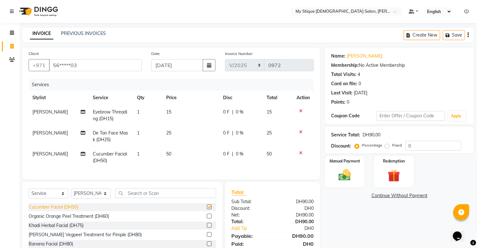
checkbox input "false"
click at [302, 151] on icon at bounding box center [300, 153] width 3 height 4
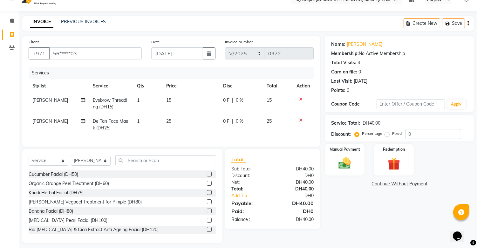
scroll to position [21, 0]
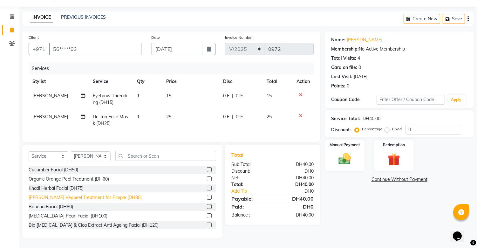
click at [115, 200] on div "[PERSON_NAME] Vegpeel Treatment for Pimple (DH80)" at bounding box center [85, 197] width 113 height 7
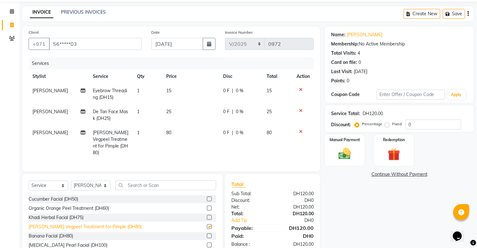
checkbox input "false"
click at [61, 240] on div "Banana Facial (DH80)" at bounding box center [51, 236] width 45 height 7
checkbox input "false"
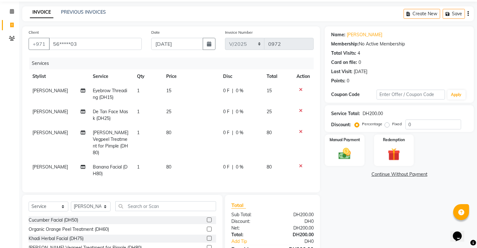
click at [301, 129] on icon at bounding box center [300, 131] width 3 height 4
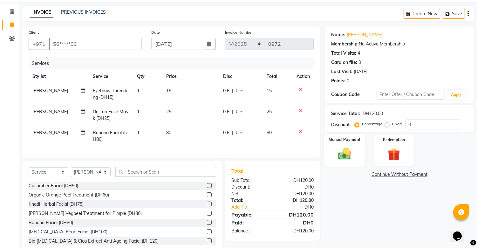
click at [349, 145] on div "Manual Payment" at bounding box center [344, 150] width 41 height 32
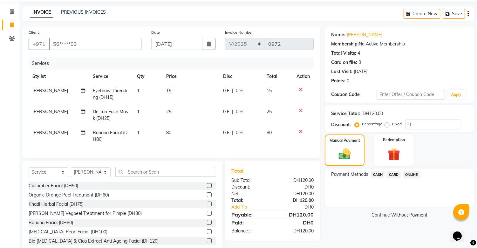
click at [375, 172] on span "CASH" at bounding box center [378, 174] width 14 height 7
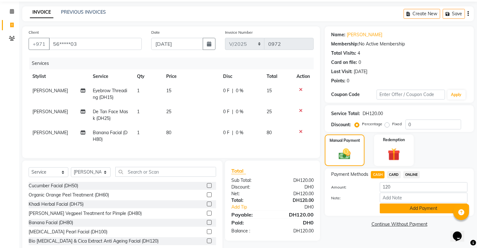
click at [406, 205] on button "Add Payment" at bounding box center [424, 209] width 88 height 10
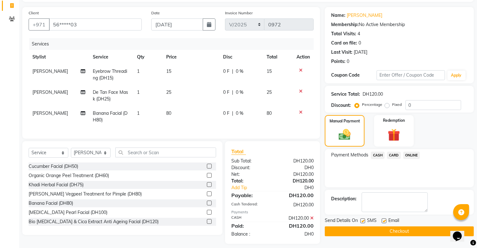
scroll to position [52, 0]
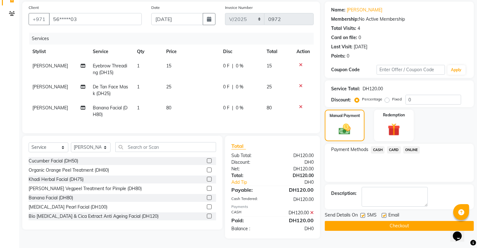
click at [422, 221] on button "Checkout" at bounding box center [399, 226] width 149 height 10
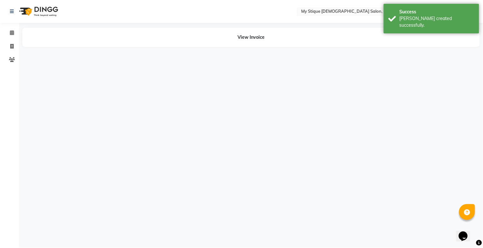
click at [10, 40] on li "Invoice" at bounding box center [9, 47] width 19 height 14
click at [13, 46] on icon at bounding box center [11, 46] width 3 height 5
select select "service"
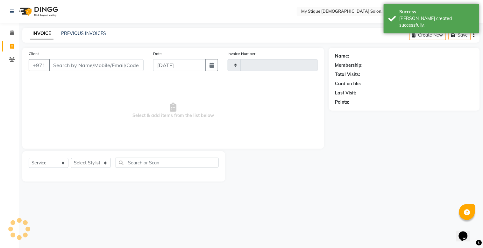
type input "0973"
select select "7457"
click at [215, 70] on button "button" at bounding box center [211, 65] width 13 height 12
select select "9"
select select "2025"
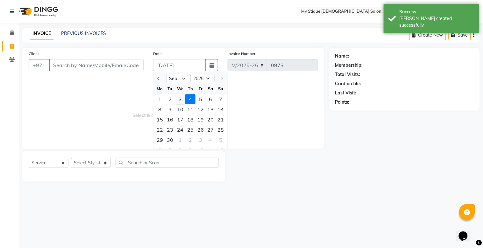
click at [179, 97] on div "3" at bounding box center [180, 99] width 10 height 10
type input "[DATE]"
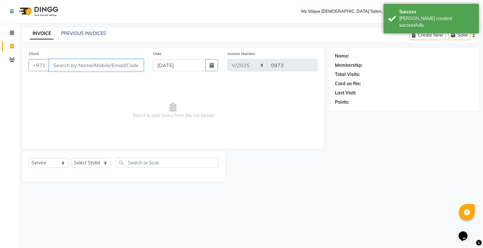
click at [129, 61] on input "Client" at bounding box center [96, 65] width 94 height 12
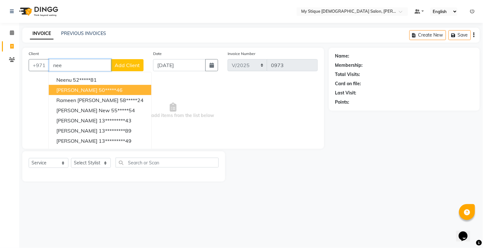
click at [68, 89] on span "[PERSON_NAME]" at bounding box center [76, 90] width 41 height 6
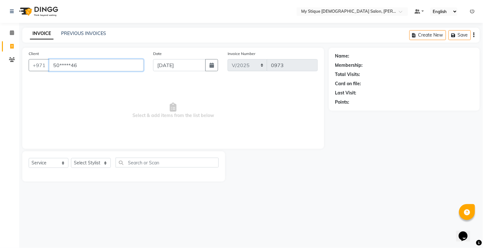
type input "50*****46"
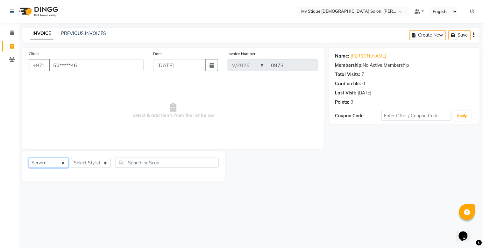
click at [40, 163] on select "Select Service Product Membership Package Voucher Prepaid Gift Card" at bounding box center [49, 163] width 40 height 10
click at [29, 158] on select "Select Service Product Membership Package Voucher Prepaid Gift Card" at bounding box center [49, 163] width 40 height 10
click at [88, 163] on select "Select Stylist [PERSON_NAME] Reshma [PERSON_NAME] Sales [PERSON_NAME] TEMP STAFF" at bounding box center [91, 163] width 40 height 10
select select "83492"
click at [71, 158] on select "Select Stylist [PERSON_NAME] Reshma [PERSON_NAME] Sales [PERSON_NAME] TEMP STAFF" at bounding box center [91, 163] width 40 height 10
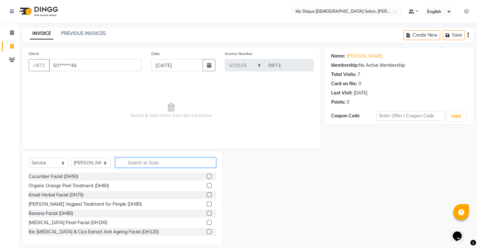
click at [134, 164] on input "text" at bounding box center [165, 163] width 101 height 10
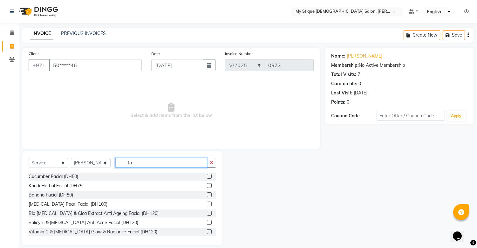
type input "f"
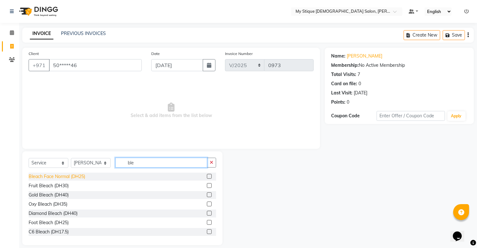
type input "ble"
click at [73, 177] on div "Bleach Face Normal (DH25)" at bounding box center [57, 176] width 57 height 7
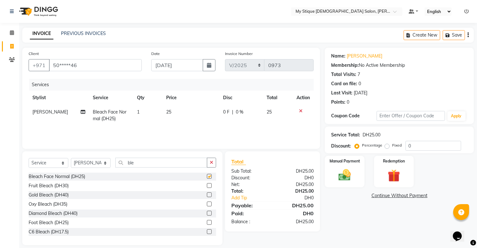
checkbox input "false"
click at [176, 109] on td "25" at bounding box center [191, 115] width 57 height 21
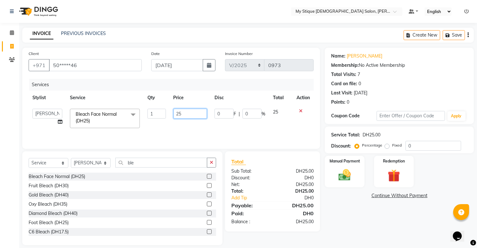
click at [185, 115] on input "25" at bounding box center [190, 114] width 33 height 10
type input "20"
click at [210, 165] on icon "button" at bounding box center [211, 162] width 3 height 4
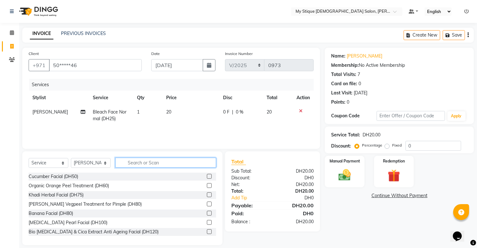
click at [185, 162] on input "text" at bounding box center [165, 163] width 101 height 10
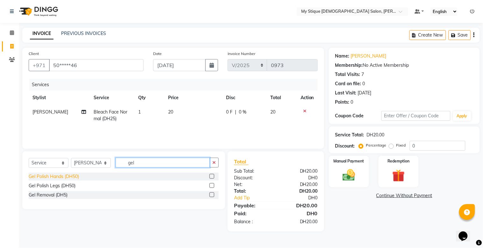
type input "gel"
click at [74, 176] on div "Gel Polish Hands (DH50)" at bounding box center [54, 176] width 50 height 7
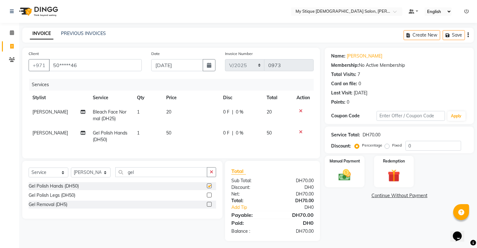
checkbox input "false"
click at [214, 177] on button "button" at bounding box center [211, 172] width 9 height 10
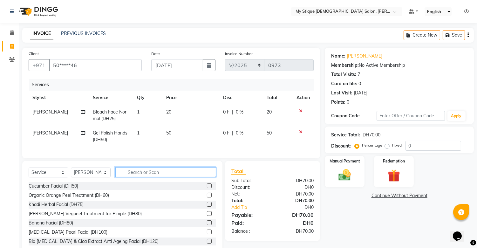
click at [194, 177] on input "text" at bounding box center [165, 172] width 101 height 10
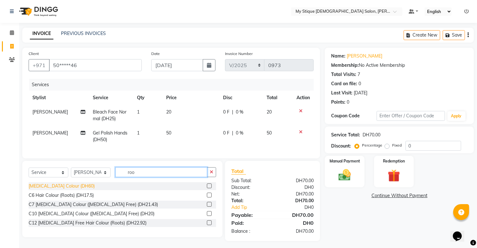
type input "roo"
click at [70, 190] on div "[MEDICAL_DATA] Colour (DH60)" at bounding box center [62, 186] width 66 height 7
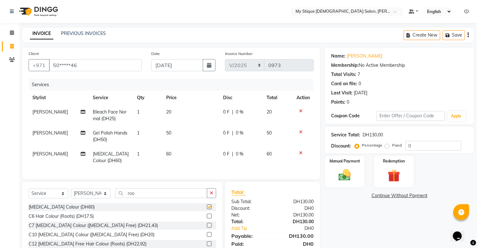
checkbox input "false"
click at [176, 153] on td "60" at bounding box center [191, 157] width 57 height 21
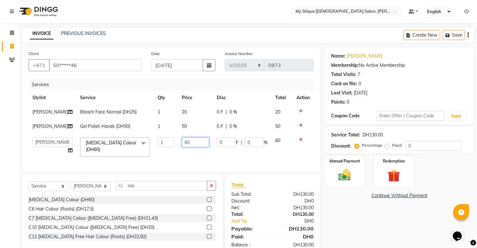
click at [189, 143] on input "60" at bounding box center [195, 142] width 27 height 10
type input "65"
click at [208, 189] on div "Select Service Product Membership Package Voucher Prepaid Gift Card Select Styl…" at bounding box center [122, 213] width 200 height 76
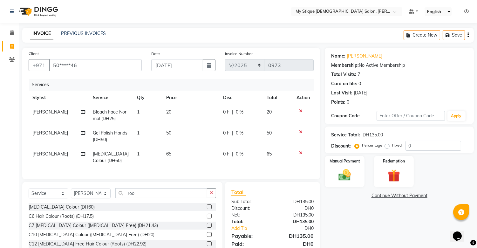
click at [192, 189] on div "Select Service Product Membership Package Voucher Prepaid Gift Card Select Styl…" at bounding box center [122, 220] width 200 height 76
click at [192, 195] on input "roo" at bounding box center [161, 193] width 92 height 10
click at [216, 198] on button "button" at bounding box center [211, 193] width 9 height 10
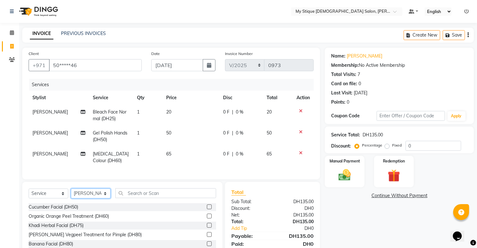
click at [97, 198] on select "Select Stylist [PERSON_NAME] Reshma [PERSON_NAME] Sales [PERSON_NAME] TEMP STAFF" at bounding box center [91, 194] width 40 height 10
select select "83495"
click at [71, 194] on select "Select Stylist [PERSON_NAME] Reshma [PERSON_NAME] Sales [PERSON_NAME] TEMP STAFF" at bounding box center [91, 194] width 40 height 10
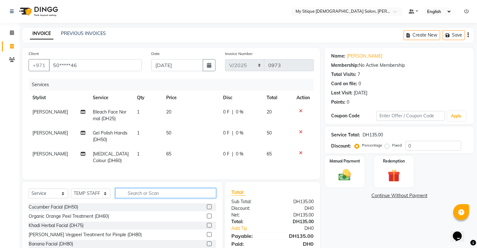
click at [134, 198] on input "text" at bounding box center [165, 193] width 101 height 10
type input "wax"
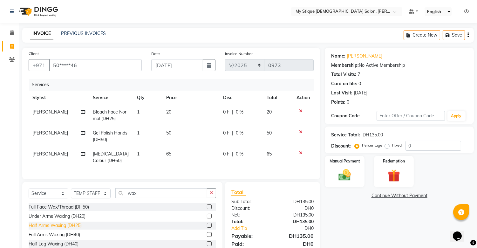
click at [74, 229] on div "Half Arms Waxing (DH25)" at bounding box center [55, 225] width 53 height 7
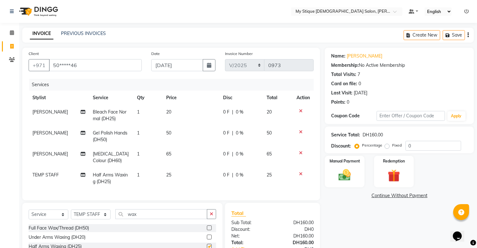
checkbox input "false"
click at [352, 171] on img at bounding box center [345, 175] width 21 height 15
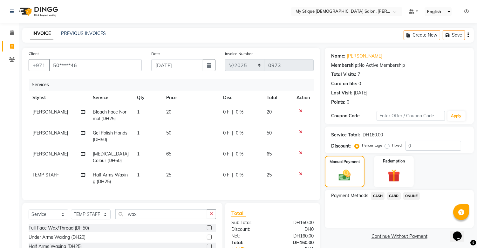
click at [380, 195] on span "CASH" at bounding box center [378, 195] width 14 height 7
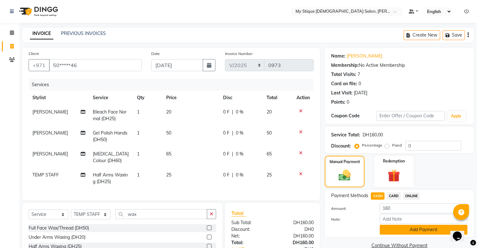
click at [407, 227] on button "Add Payment" at bounding box center [424, 230] width 88 height 10
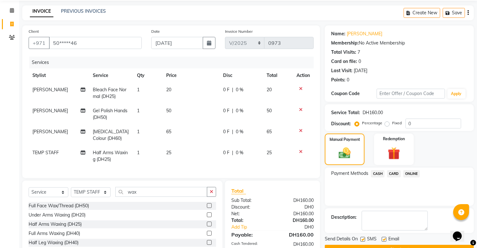
scroll to position [71, 0]
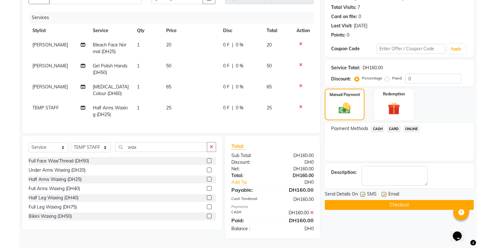
click at [410, 202] on button "Checkout" at bounding box center [399, 205] width 149 height 10
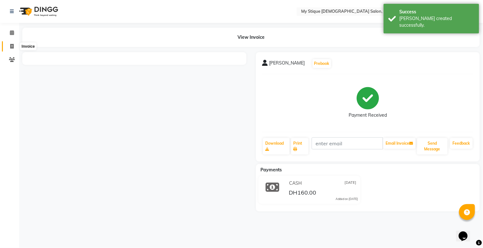
click at [10, 45] on icon at bounding box center [11, 46] width 3 height 5
select select "service"
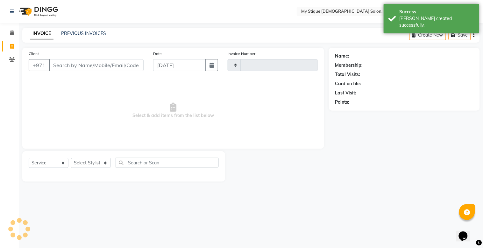
type input "0974"
select select "7457"
click at [213, 65] on icon "button" at bounding box center [211, 65] width 4 height 5
select select "9"
select select "2025"
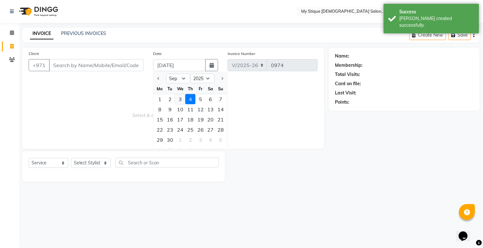
click at [182, 98] on div "3" at bounding box center [180, 99] width 10 height 10
type input "[DATE]"
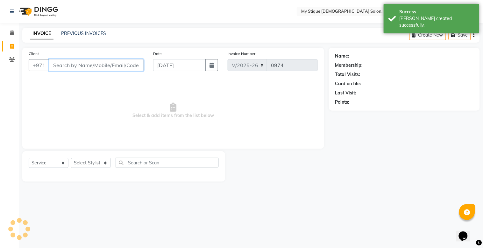
click at [126, 68] on input "Client" at bounding box center [96, 65] width 94 height 12
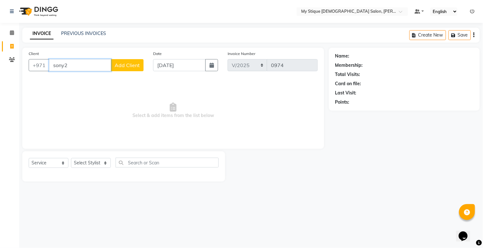
type input "sony2"
click at [129, 62] on span "Add Client" at bounding box center [127, 65] width 25 height 6
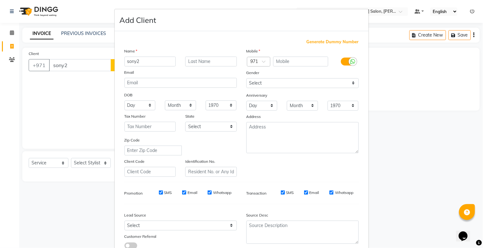
click at [332, 42] on span "Generate Dummy Number" at bounding box center [332, 42] width 52 height 6
type input "1329400000381"
checkbox input "false"
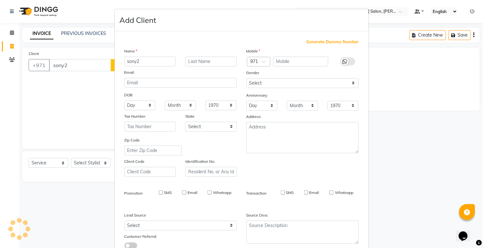
checkbox input "false"
click at [331, 43] on span "Generate Dummy Number" at bounding box center [332, 42] width 52 height 6
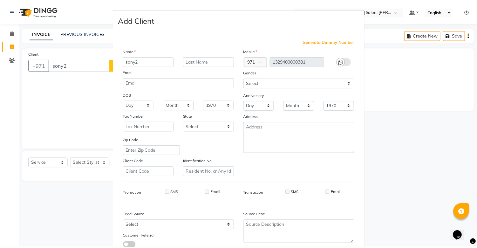
scroll to position [46, 0]
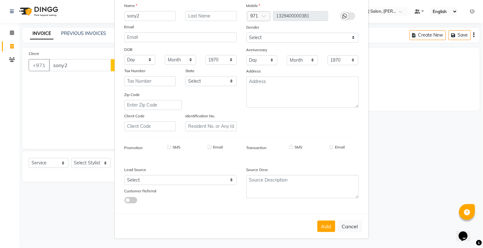
click at [330, 219] on div "Add Cancel" at bounding box center [242, 226] width 254 height 25
click at [325, 225] on button "Add" at bounding box center [326, 226] width 18 height 11
type input "13*********81"
select select
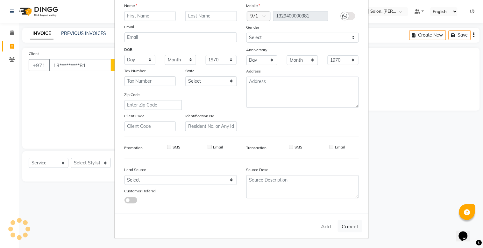
select select
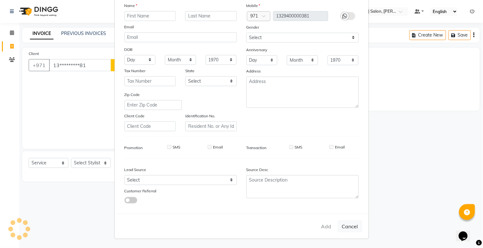
checkbox input "false"
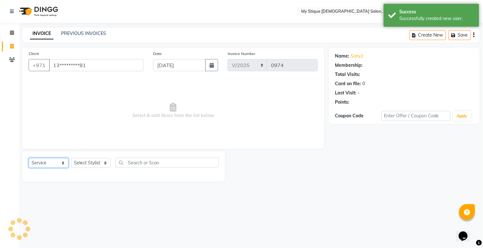
click at [44, 160] on select "Select Service Product Membership Package Voucher Prepaid Gift Card" at bounding box center [49, 163] width 40 height 10
click at [29, 158] on select "Select Service Product Membership Package Voucher Prepaid Gift Card" at bounding box center [49, 163] width 40 height 10
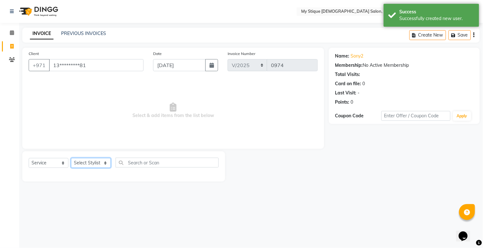
click at [92, 158] on select "Select Stylist [PERSON_NAME] Reshma [PERSON_NAME] Sales [PERSON_NAME] TEMP STAFF" at bounding box center [91, 163] width 40 height 10
select select "65420"
click at [71, 158] on select "Select Stylist [PERSON_NAME] Reshma [PERSON_NAME] Sales [PERSON_NAME] TEMP STAFF" at bounding box center [91, 163] width 40 height 10
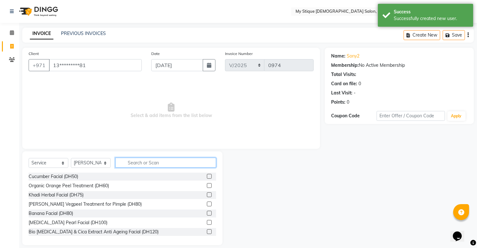
click at [143, 160] on input "text" at bounding box center [165, 163] width 101 height 10
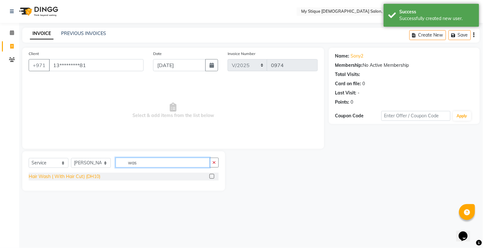
type input "was"
click at [87, 178] on div "Hair Wash ( With Hair Cut) (DH10)" at bounding box center [65, 176] width 72 height 7
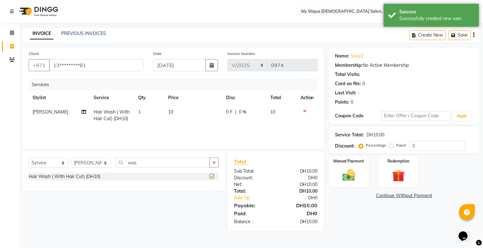
checkbox input "false"
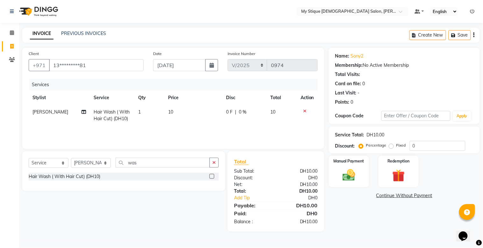
click at [174, 108] on td "10" at bounding box center [193, 115] width 58 height 21
select select "65420"
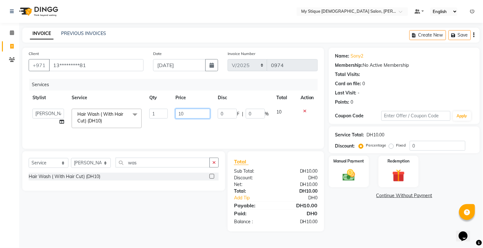
click at [184, 112] on input "10" at bounding box center [192, 114] width 35 height 10
type input "15"
click at [214, 162] on icon "button" at bounding box center [213, 162] width 3 height 4
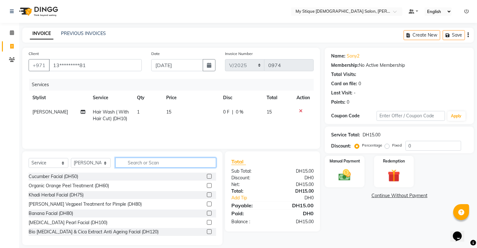
click at [150, 165] on input "text" at bounding box center [165, 163] width 101 height 10
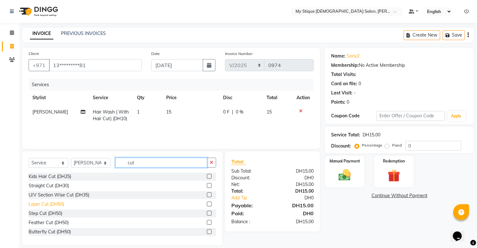
type input "cut"
click at [56, 202] on div "Layer Cut (DH50)" at bounding box center [47, 204] width 36 height 7
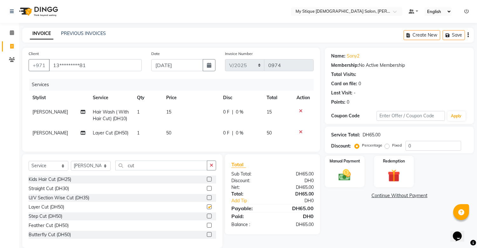
checkbox input "false"
drag, startPoint x: 341, startPoint y: 161, endPoint x: 347, endPoint y: 174, distance: 14.4
click at [341, 162] on label "Manual Payment" at bounding box center [345, 161] width 32 height 6
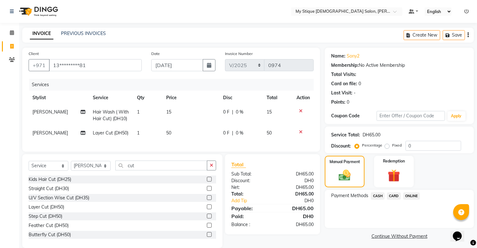
click at [377, 195] on span "CASH" at bounding box center [378, 195] width 14 height 7
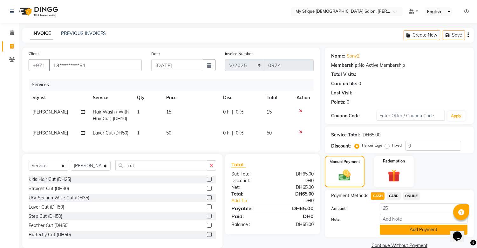
click at [411, 229] on button "Add Payment" at bounding box center [424, 230] width 88 height 10
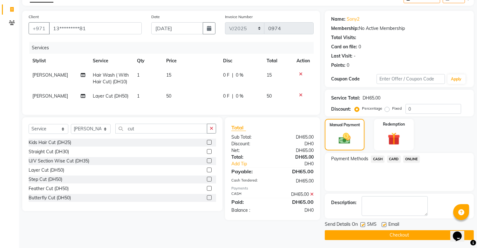
scroll to position [38, 0]
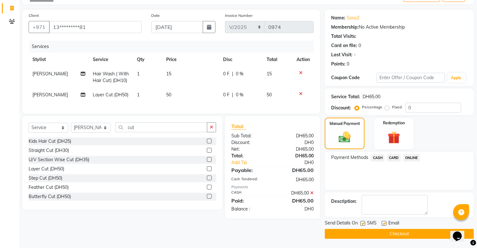
click at [413, 234] on button "Checkout" at bounding box center [399, 234] width 149 height 10
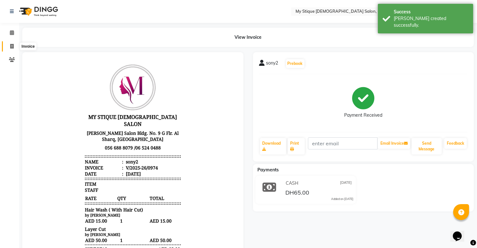
click at [13, 46] on icon at bounding box center [11, 46] width 3 height 5
select select "service"
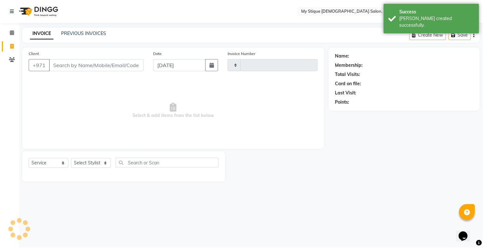
type input "0975"
select select "7457"
click at [68, 31] on link "PREVIOUS INVOICES" at bounding box center [83, 34] width 45 height 6
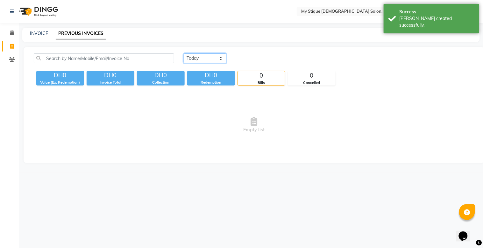
drag, startPoint x: 191, startPoint y: 58, endPoint x: 193, endPoint y: 61, distance: 3.8
click at [191, 58] on select "[DATE] [DATE] Custom Range" at bounding box center [205, 58] width 43 height 10
select select "[DATE]"
click at [184, 53] on select "[DATE] [DATE] Custom Range" at bounding box center [205, 58] width 43 height 10
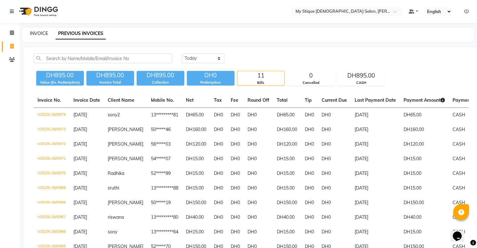
click at [42, 31] on link "INVOICE" at bounding box center [39, 34] width 18 height 6
select select "service"
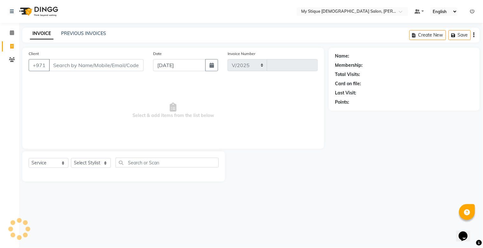
select select "7457"
type input "0975"
